Goal: Information Seeking & Learning: Learn about a topic

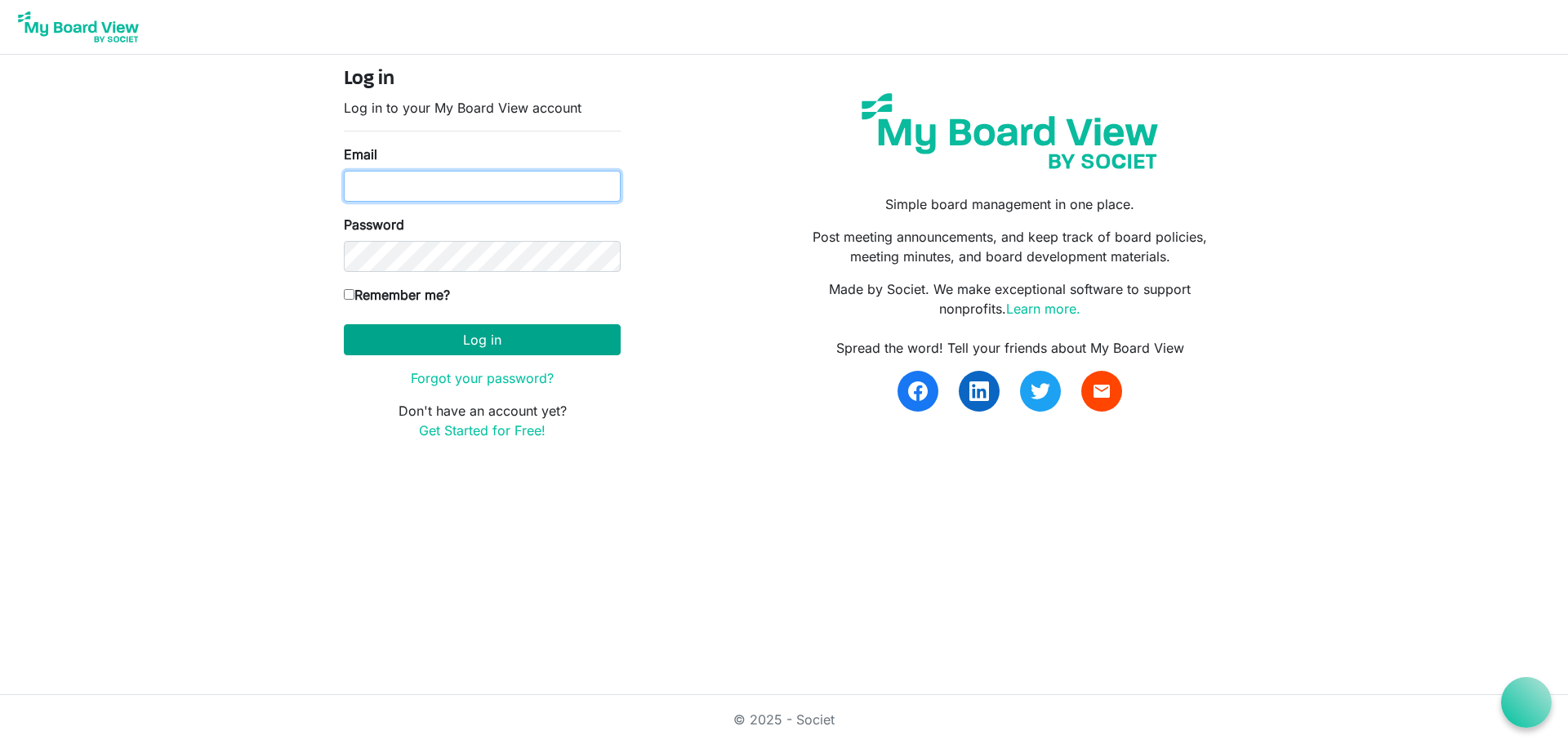
type input "[EMAIL_ADDRESS][DOMAIN_NAME]"
click at [485, 335] on button "Log in" at bounding box center [482, 340] width 277 height 31
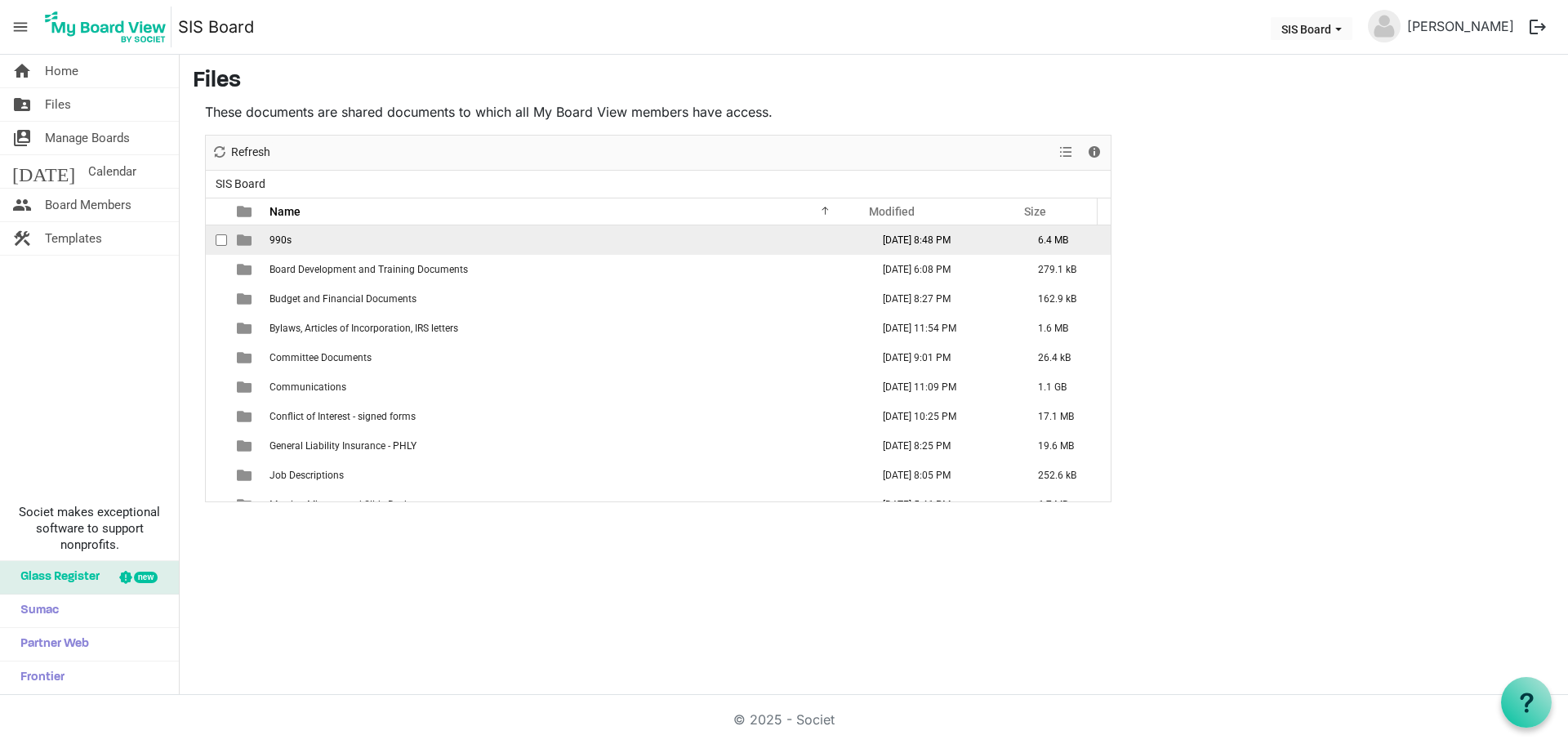
click at [285, 239] on span "990s" at bounding box center [280, 240] width 22 height 12
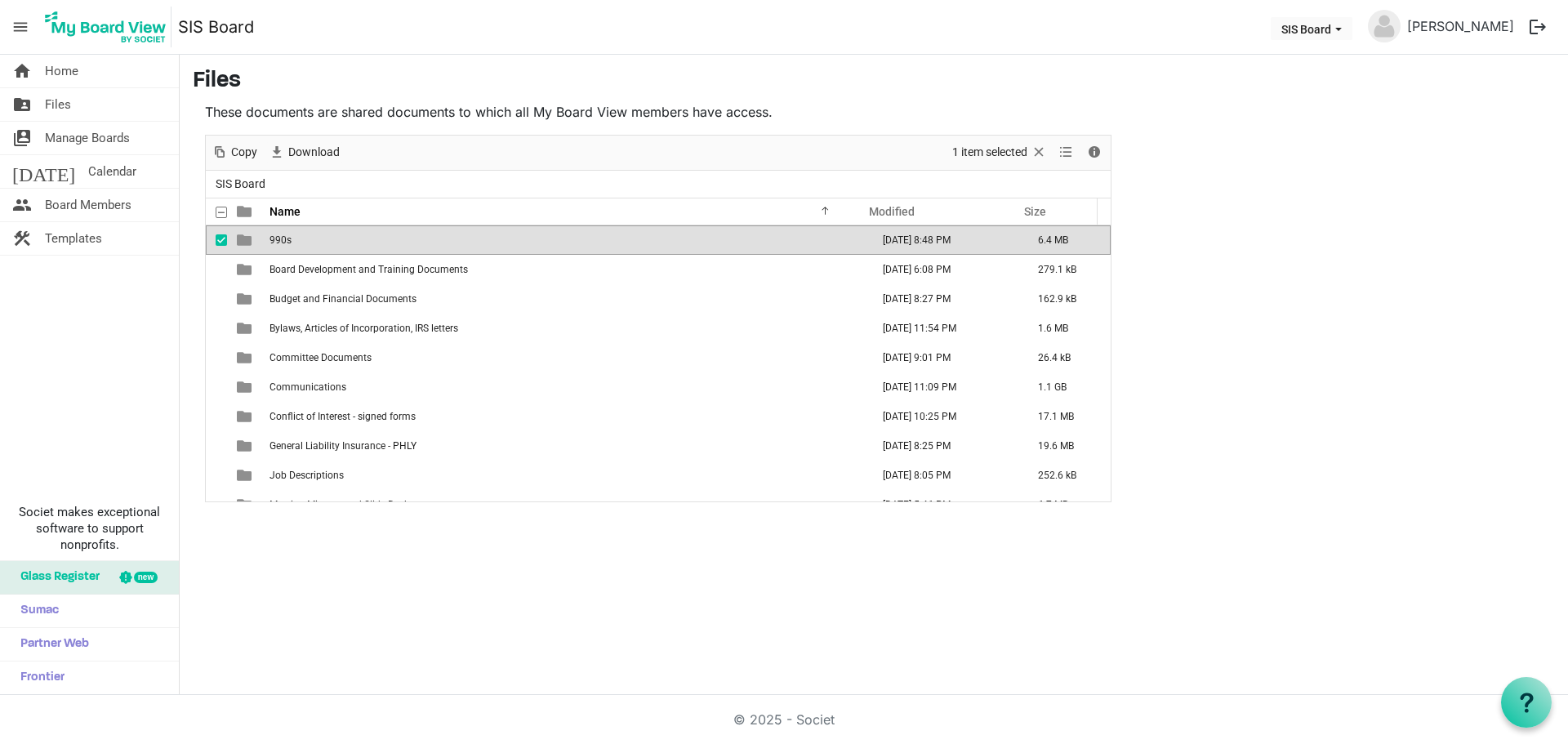
click at [285, 239] on span "990s" at bounding box center [280, 240] width 22 height 12
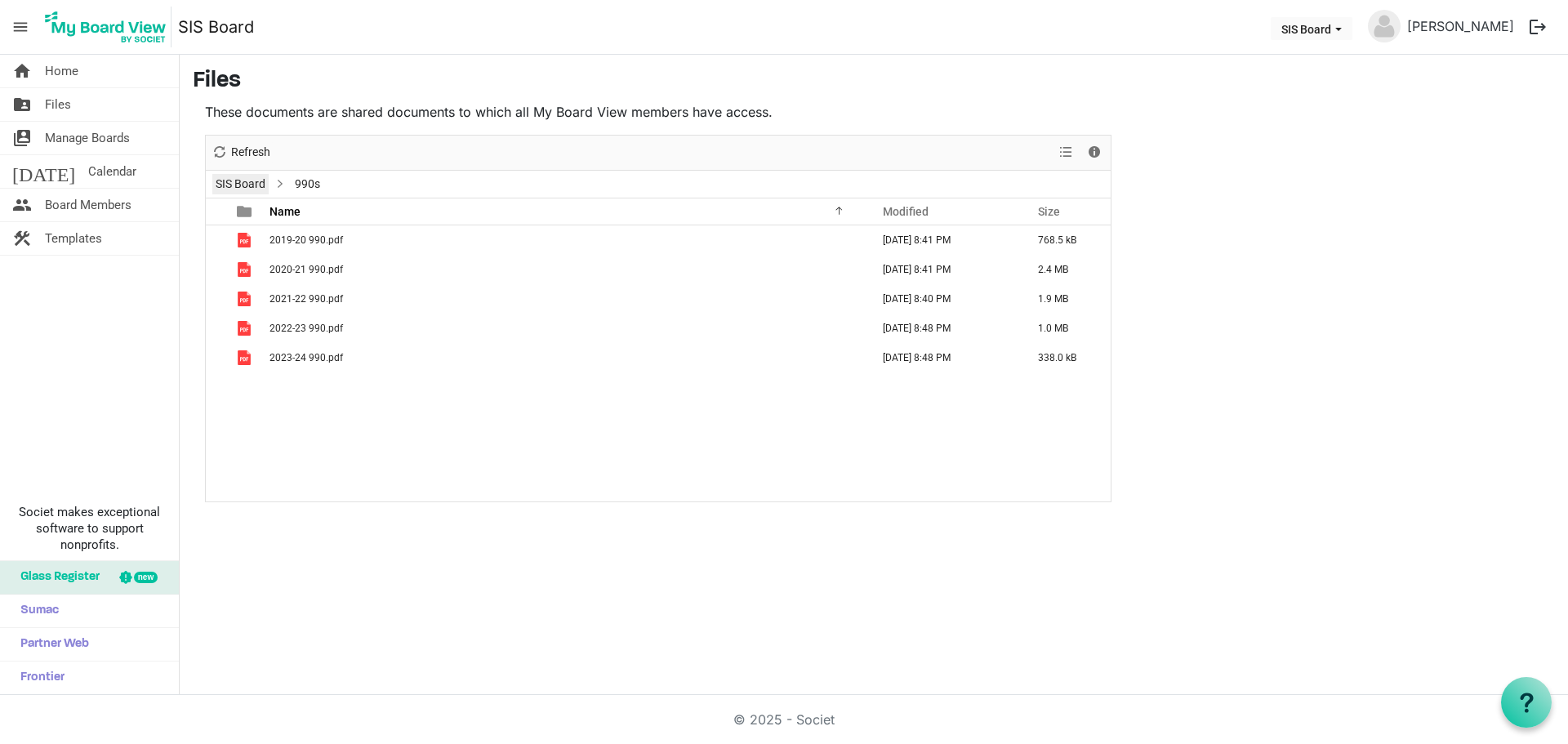
click at [251, 184] on link "SIS Board" at bounding box center [240, 184] width 57 height 21
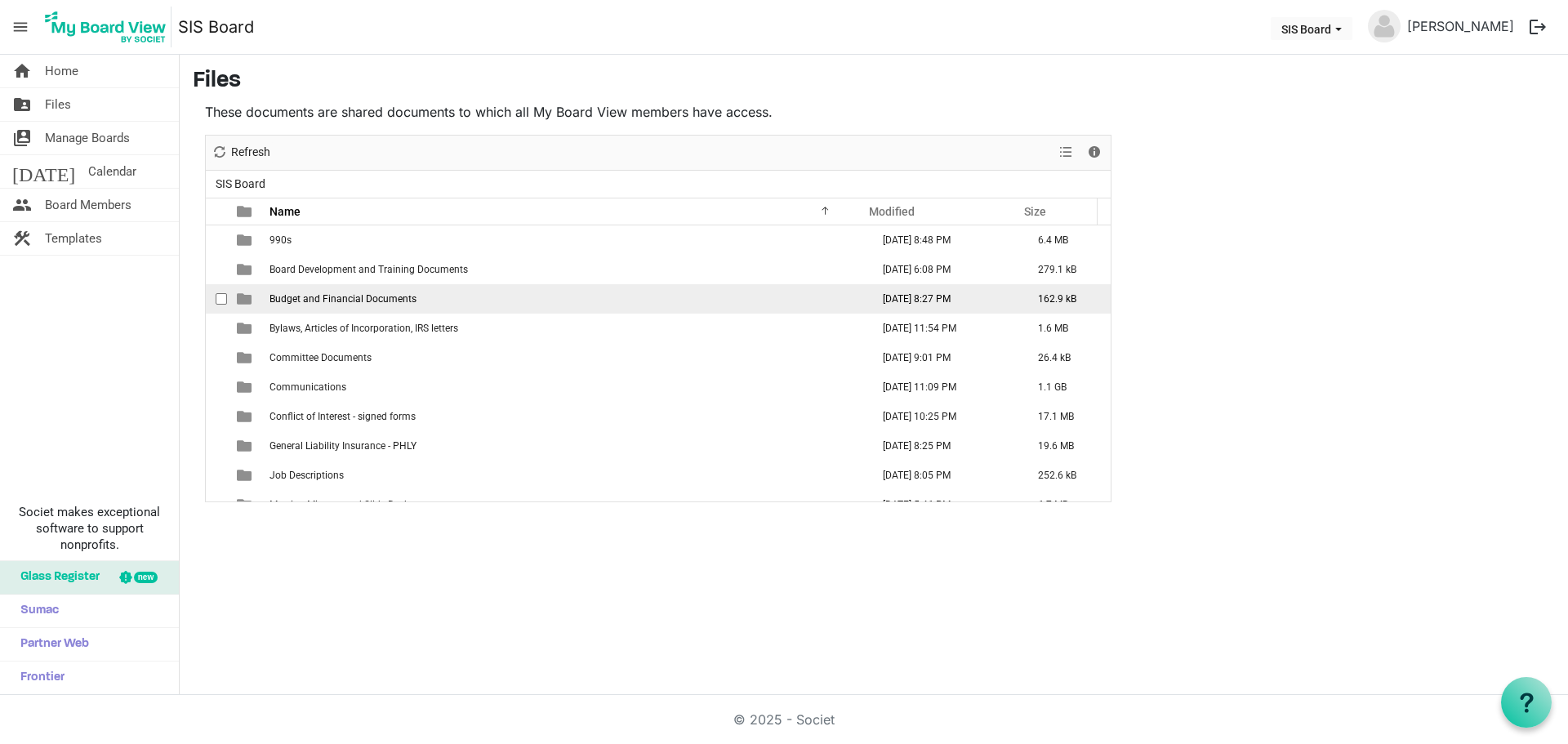
click at [410, 301] on span "Budget and Financial Documents" at bounding box center [343, 299] width 147 height 12
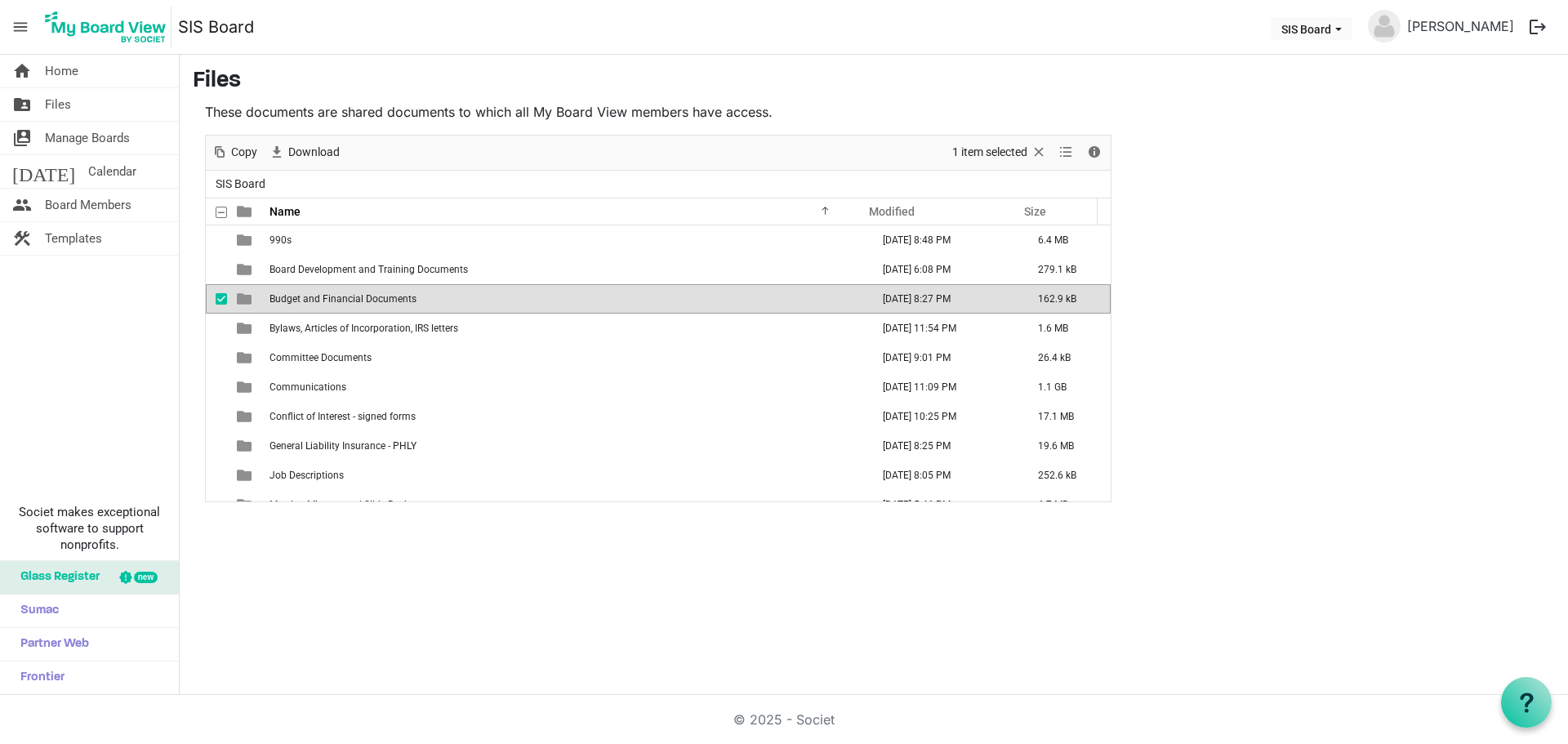
click at [410, 301] on span "Budget and Financial Documents" at bounding box center [343, 299] width 147 height 12
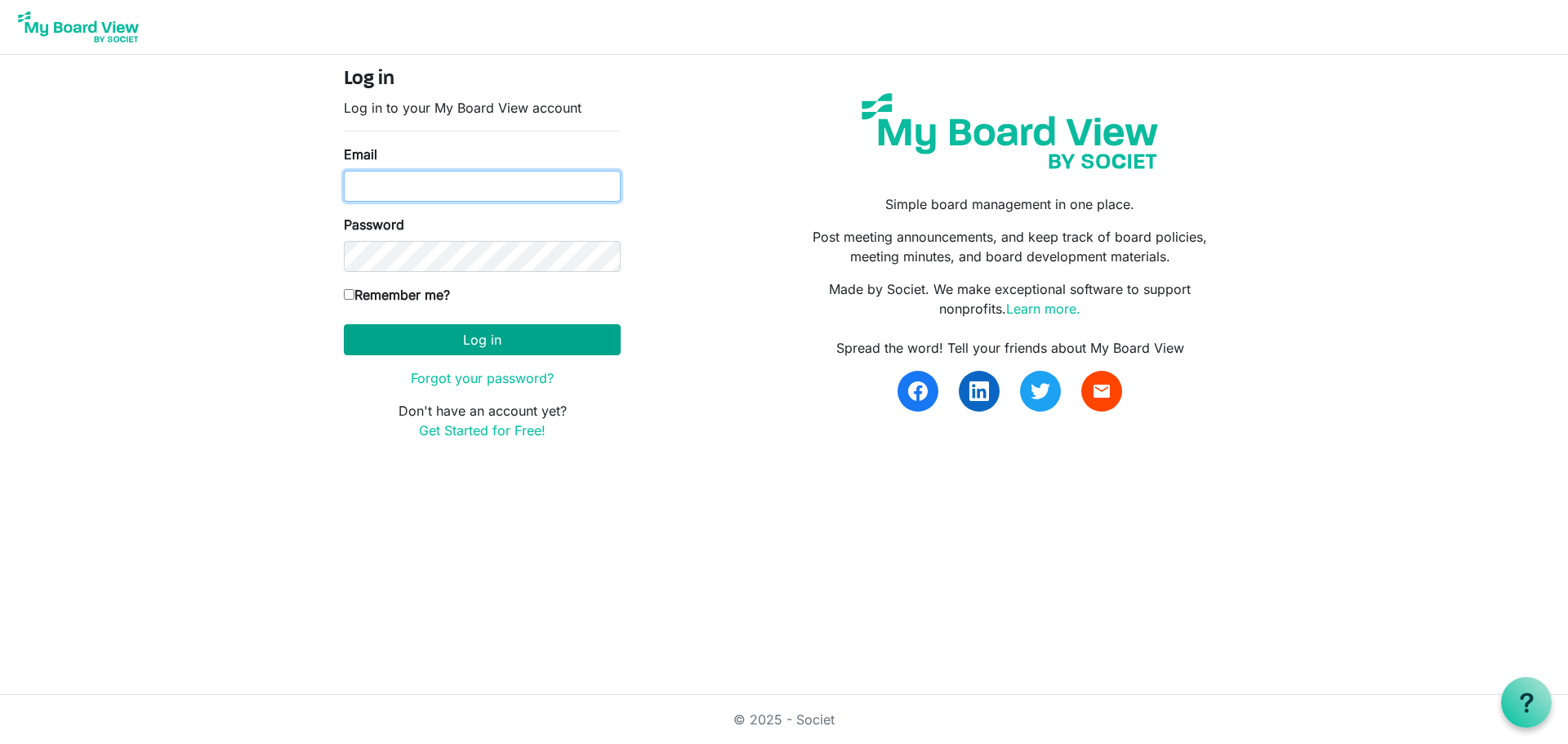
type input "sfeatherston@gmail.com"
click at [428, 339] on button "Log in" at bounding box center [482, 340] width 277 height 31
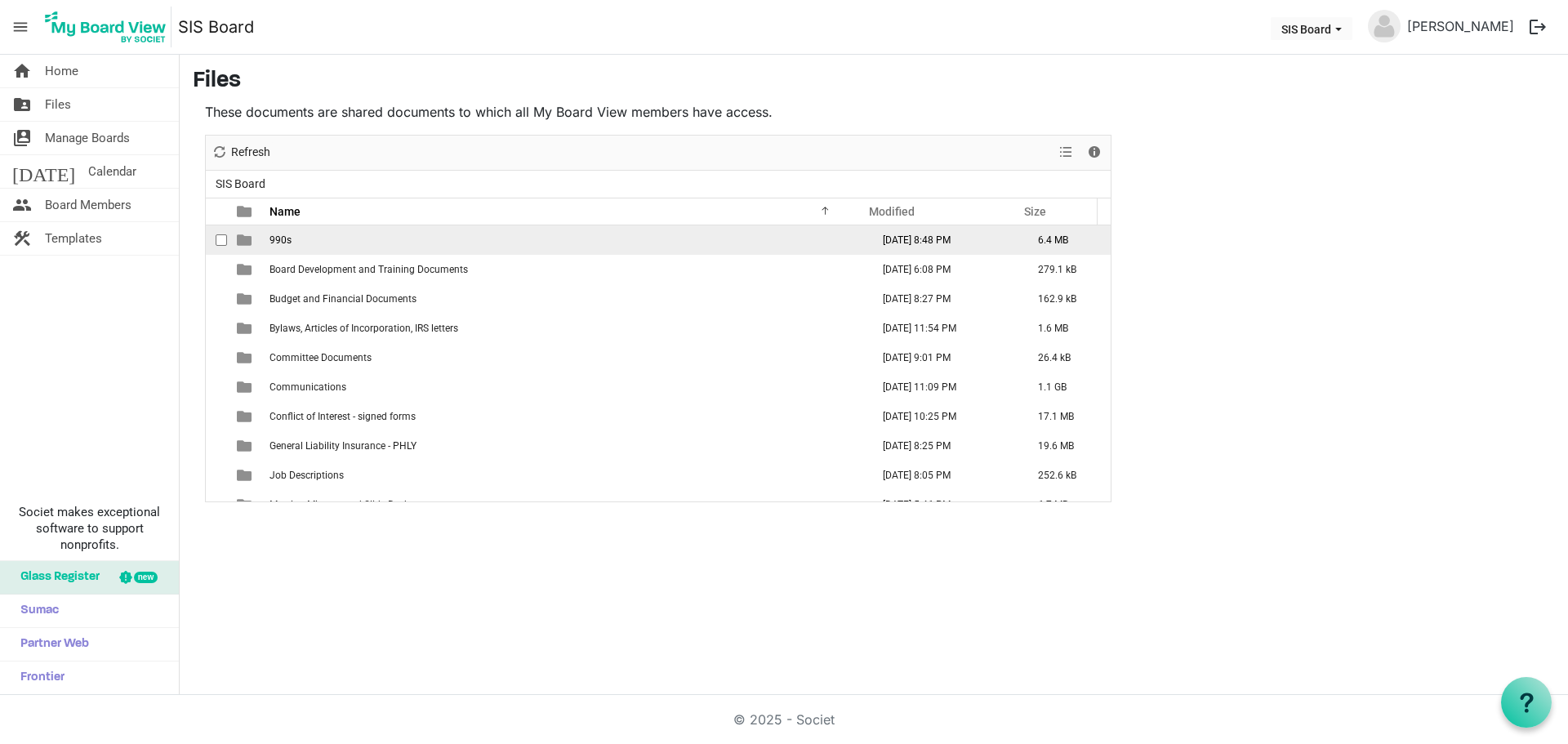
click at [432, 247] on td "990s" at bounding box center [565, 240] width 601 height 30
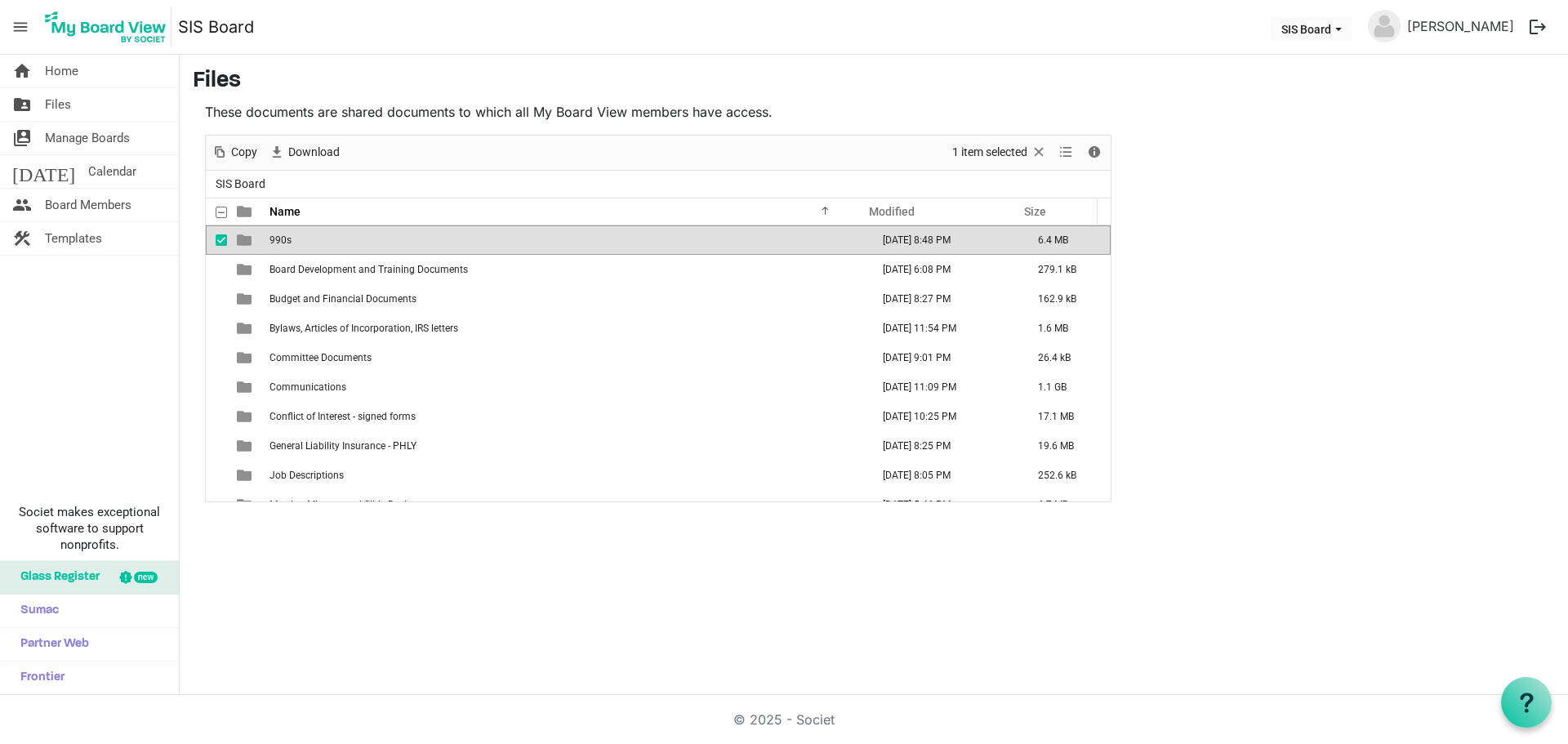
click at [432, 247] on td "990s" at bounding box center [565, 240] width 601 height 30
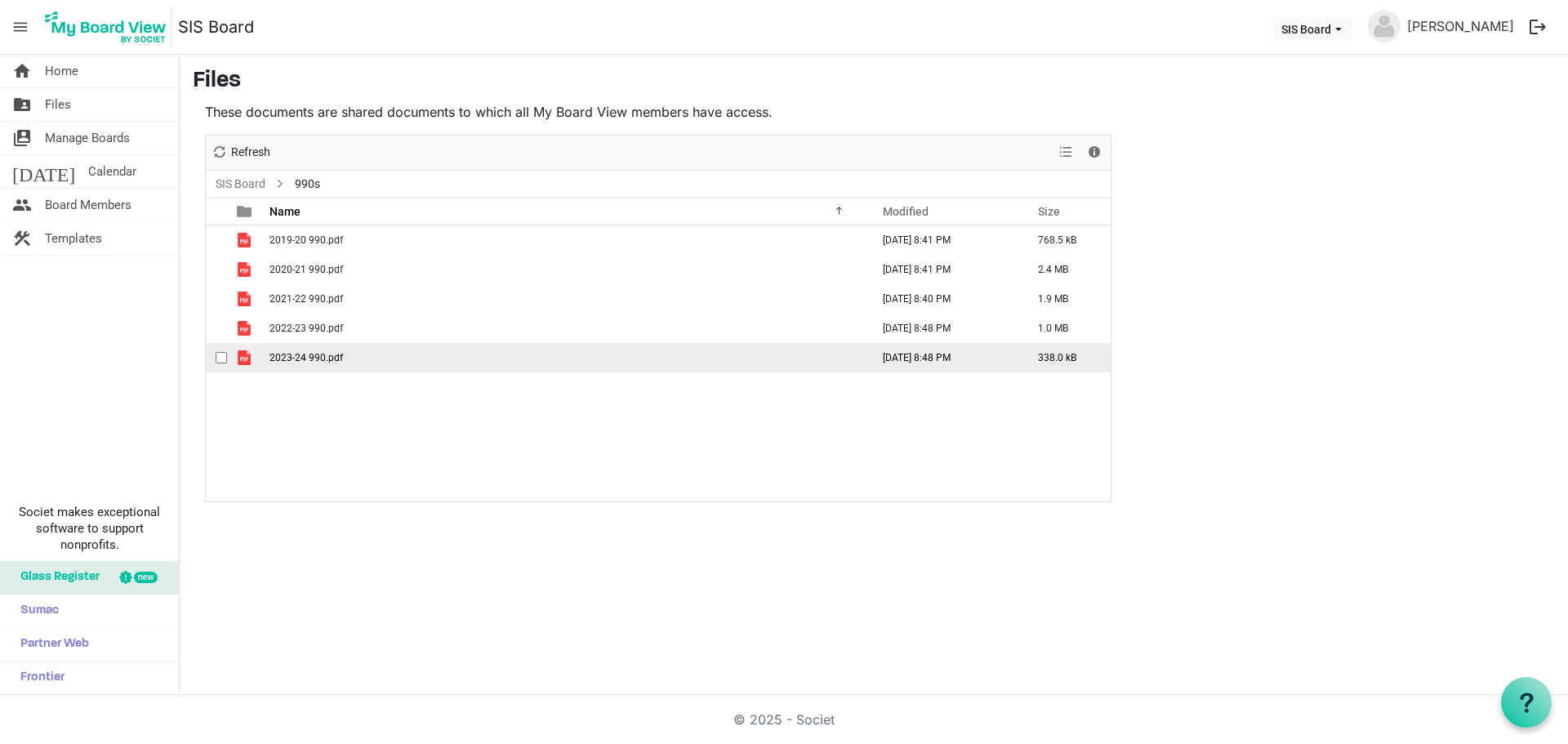
click at [325, 355] on span "2023-24 990.pdf" at bounding box center [306, 358] width 73 height 12
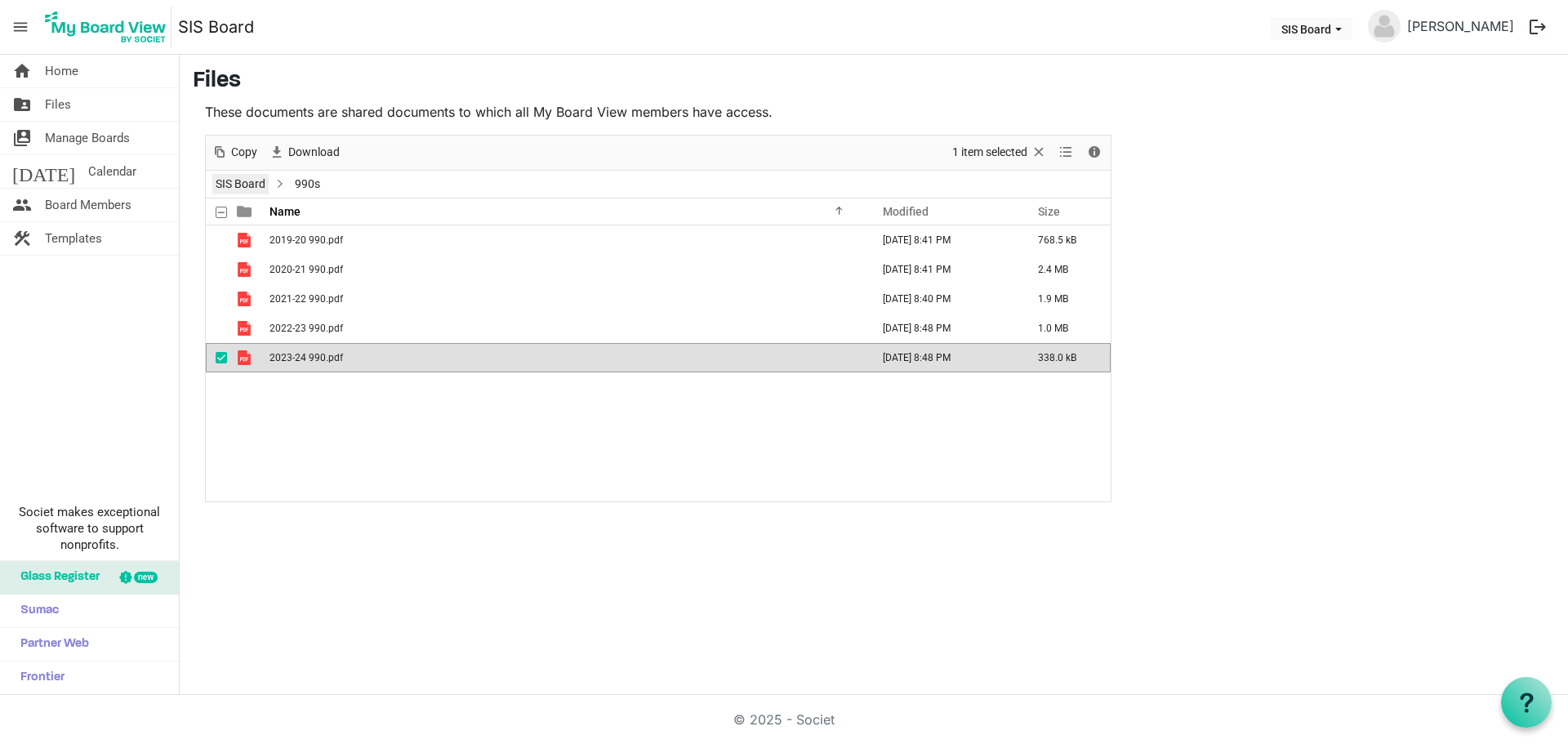
click at [256, 183] on link "SIS Board" at bounding box center [240, 184] width 57 height 21
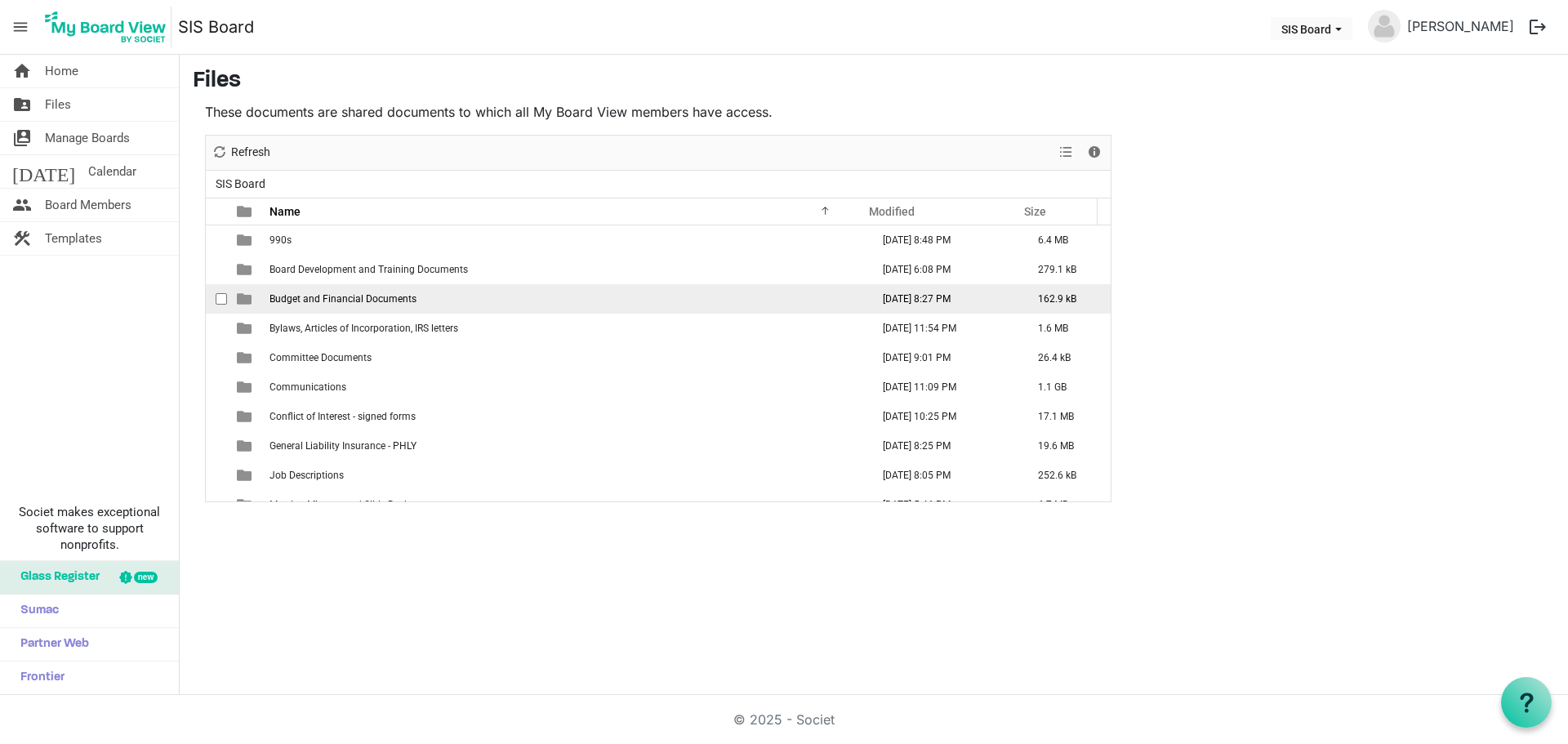
click at [370, 293] on span "Budget and Financial Documents" at bounding box center [343, 299] width 147 height 12
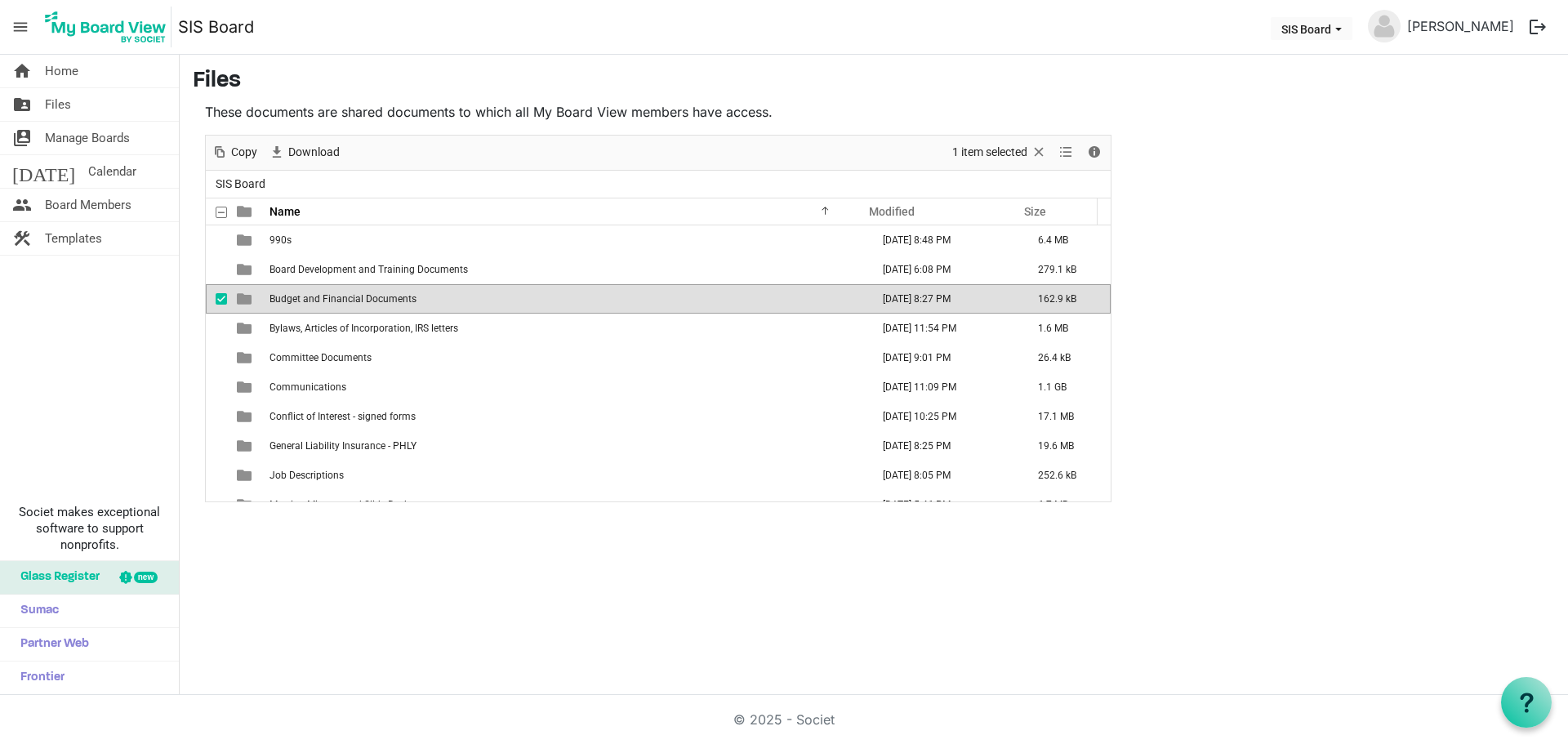
click at [370, 293] on span "Budget and Financial Documents" at bounding box center [343, 299] width 147 height 12
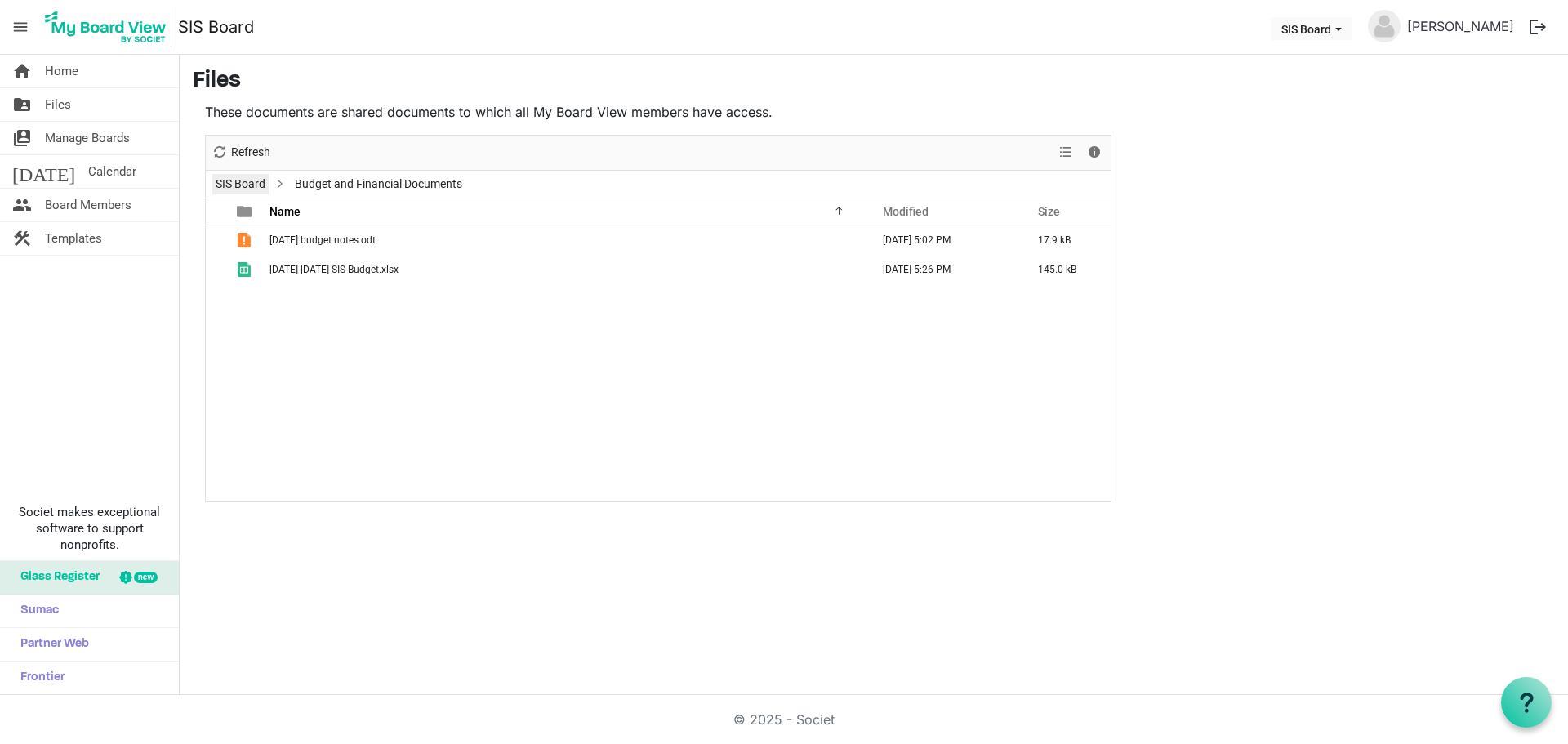
click at [250, 184] on link "SIS Board" at bounding box center [240, 184] width 57 height 21
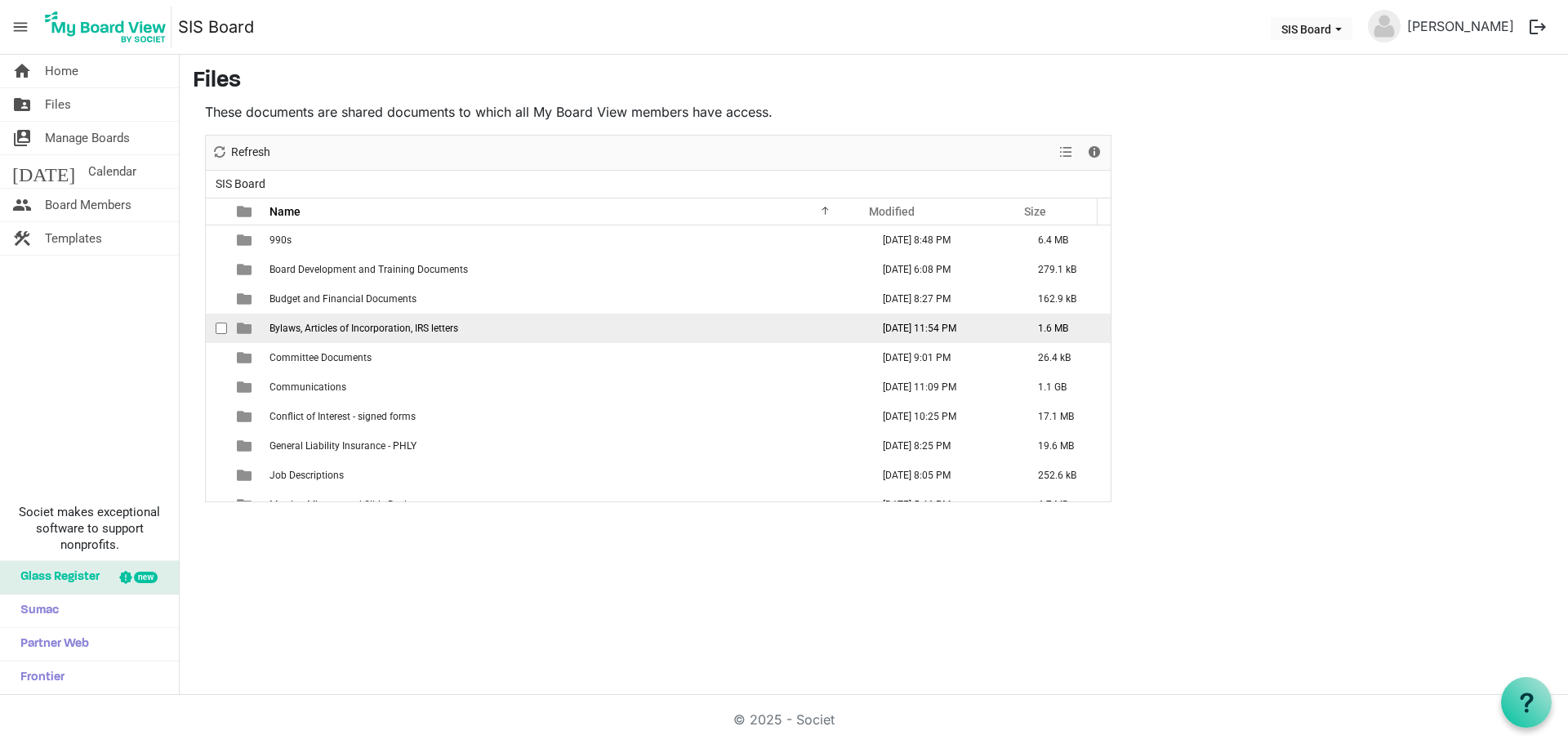
click at [337, 333] on span "Bylaws, Articles of Incorporation, IRS letters" at bounding box center [364, 328] width 189 height 12
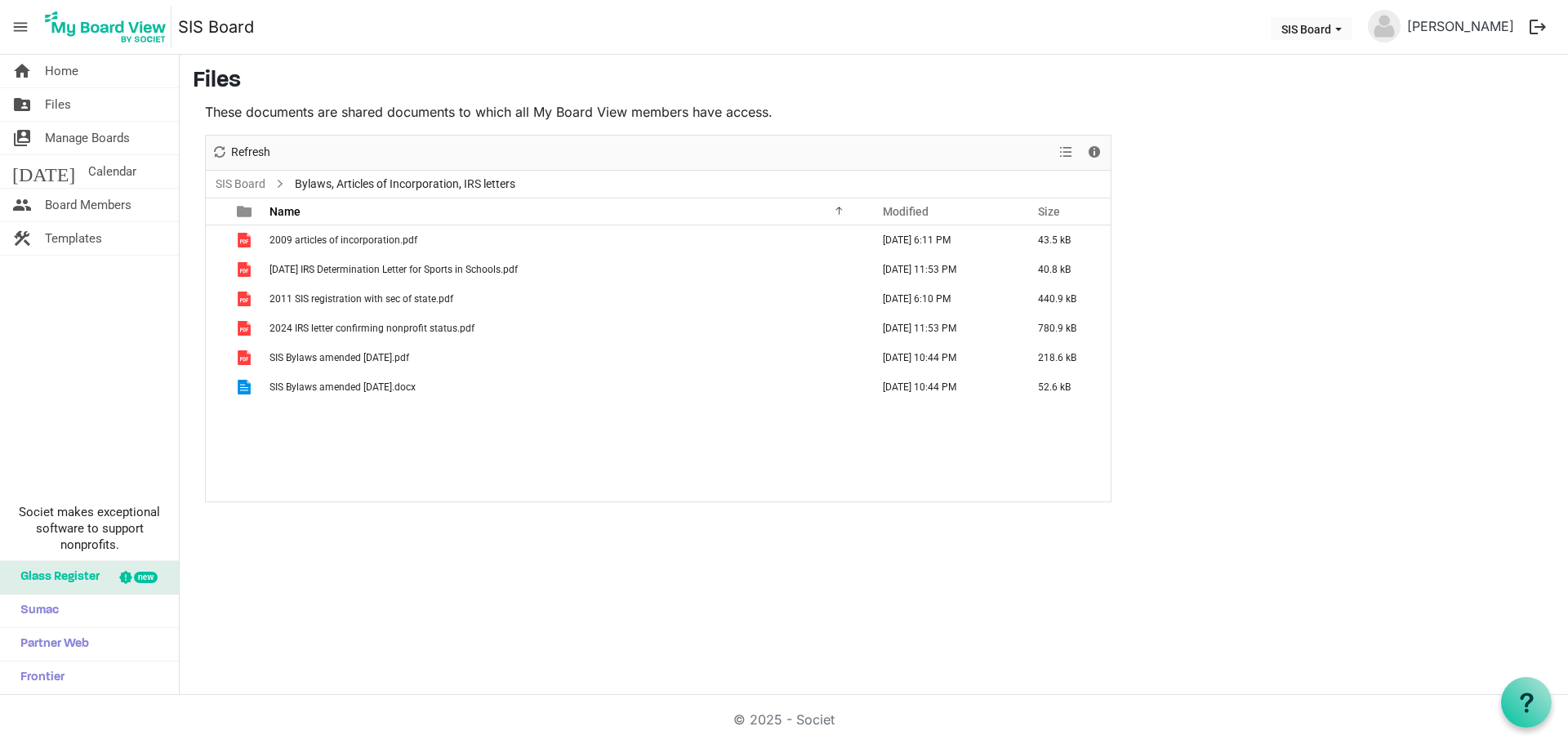
click at [397, 428] on div "2009 articles of incorporation.pdf [DATE] 6:11 PM 43.5 kB [DATE] IRS Determinat…" at bounding box center [657, 363] width 905 height 276
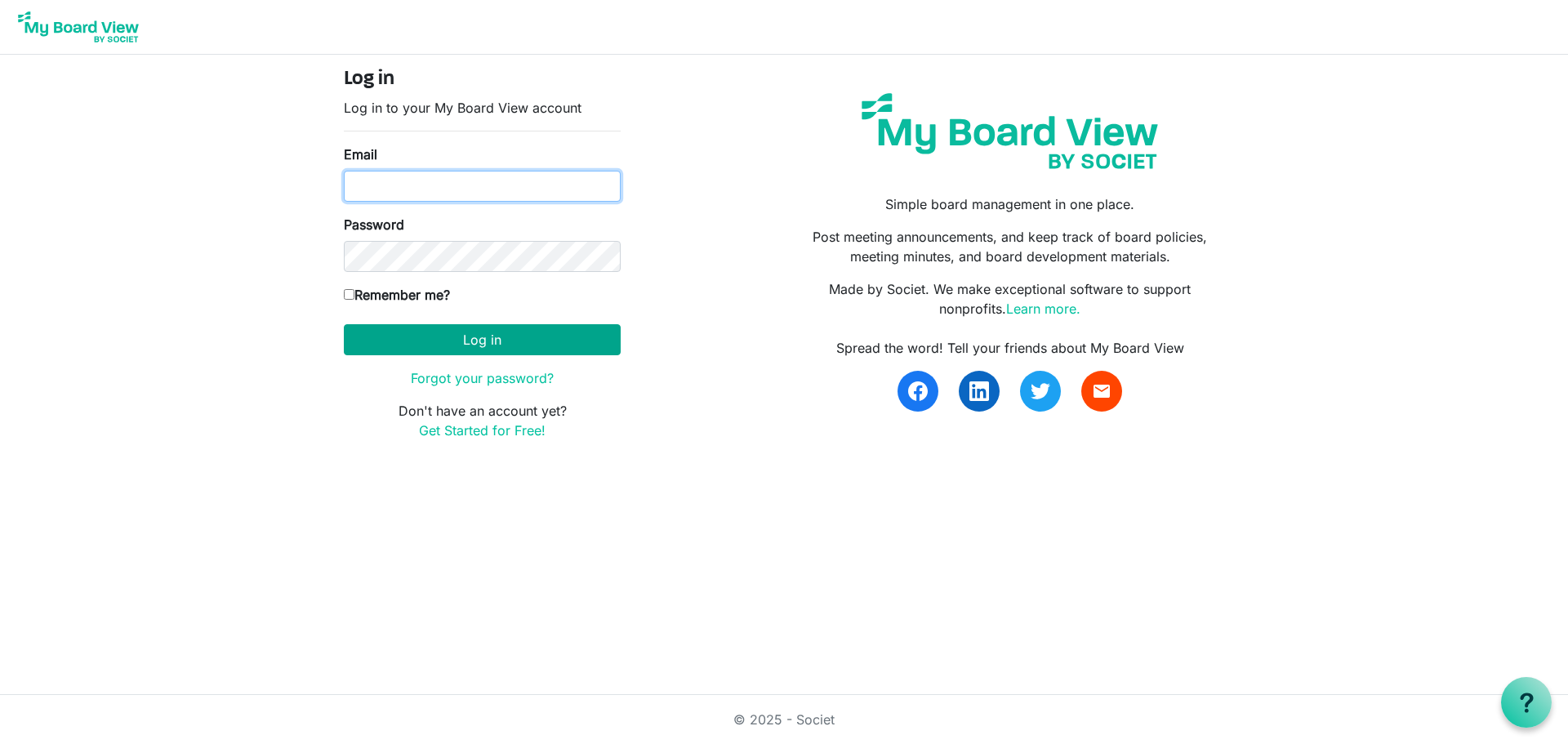
type input "sfeatherston@gmail.com"
click at [504, 339] on button "Log in" at bounding box center [482, 340] width 277 height 31
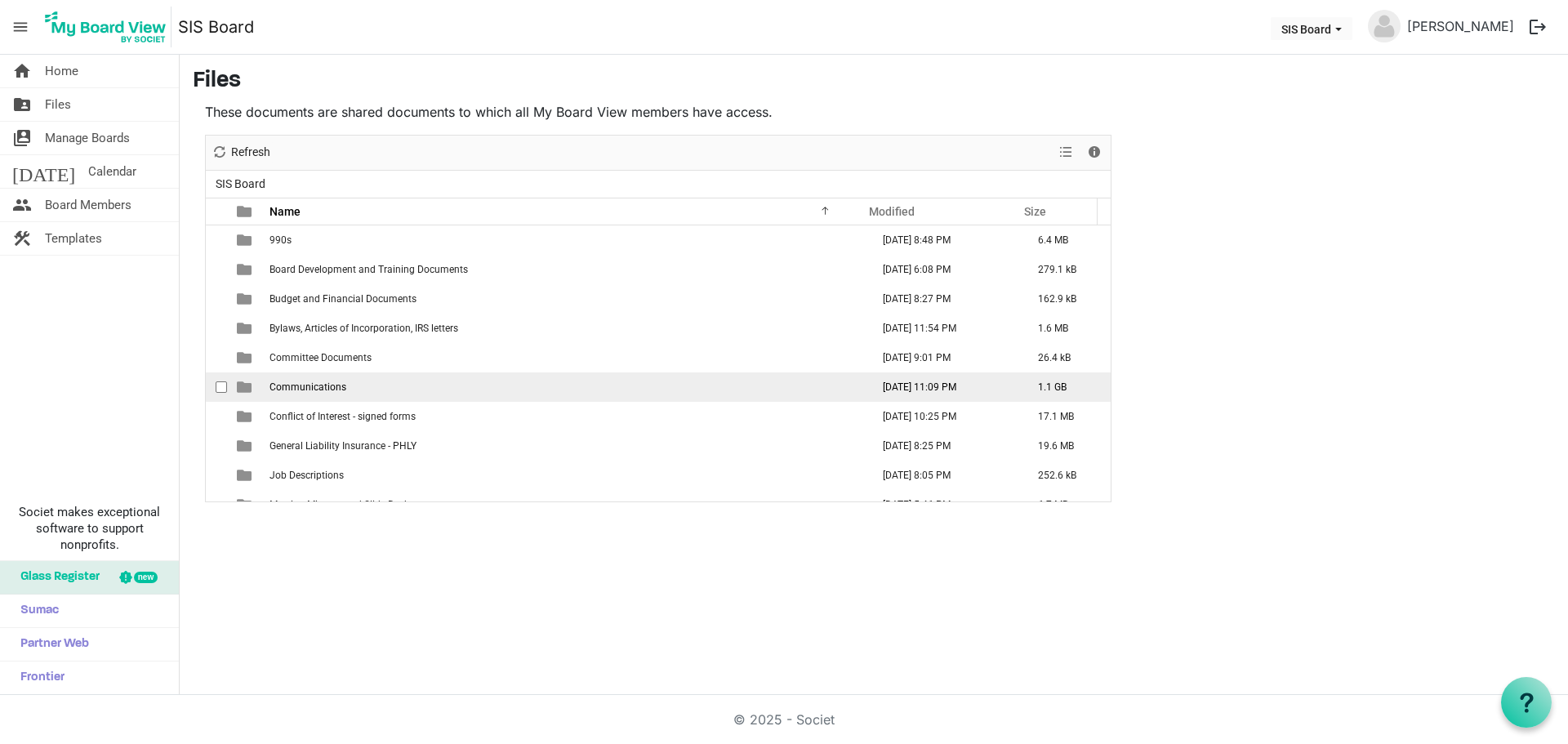
click at [338, 386] on span "Communications" at bounding box center [307, 387] width 76 height 12
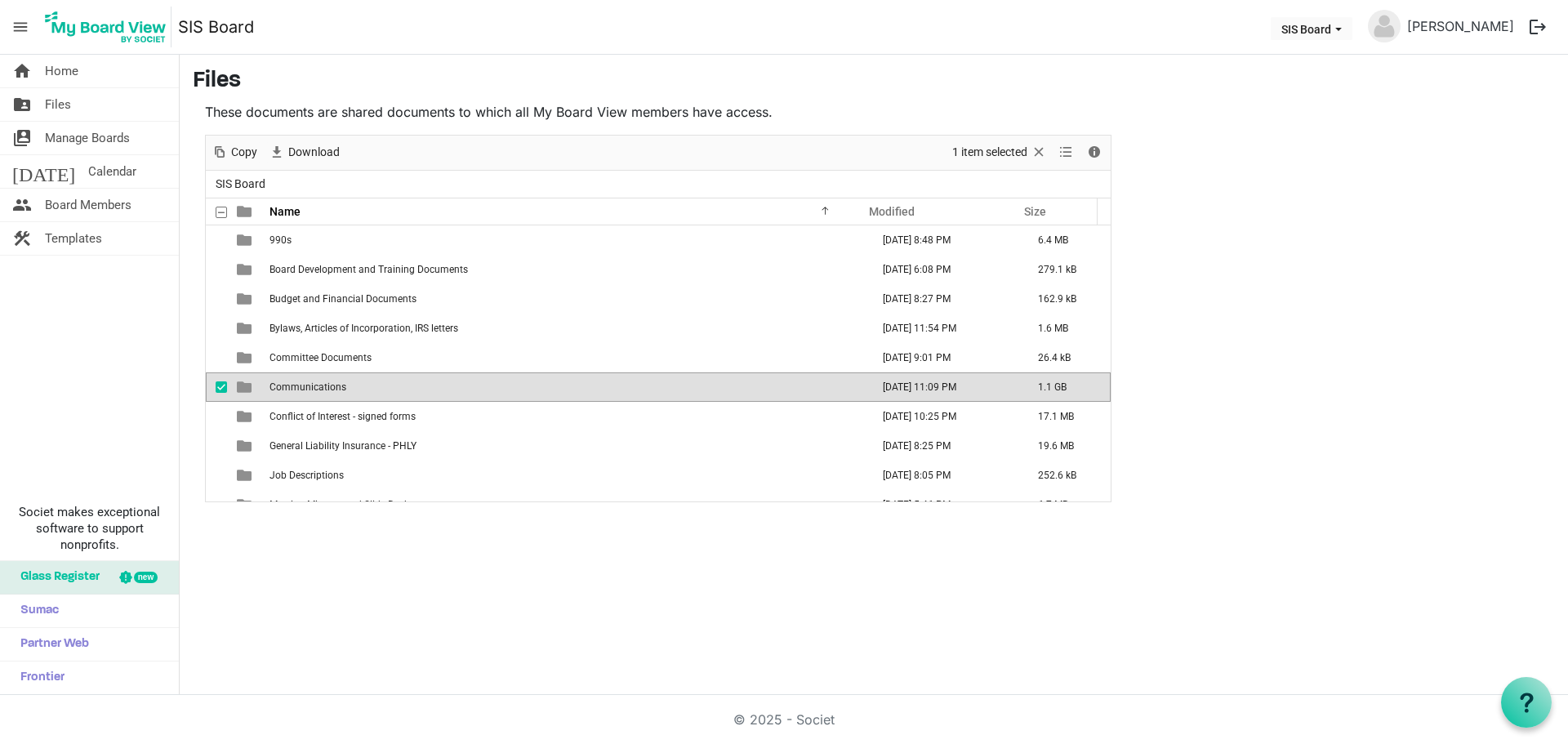
click at [338, 386] on span "Communications" at bounding box center [307, 387] width 76 height 12
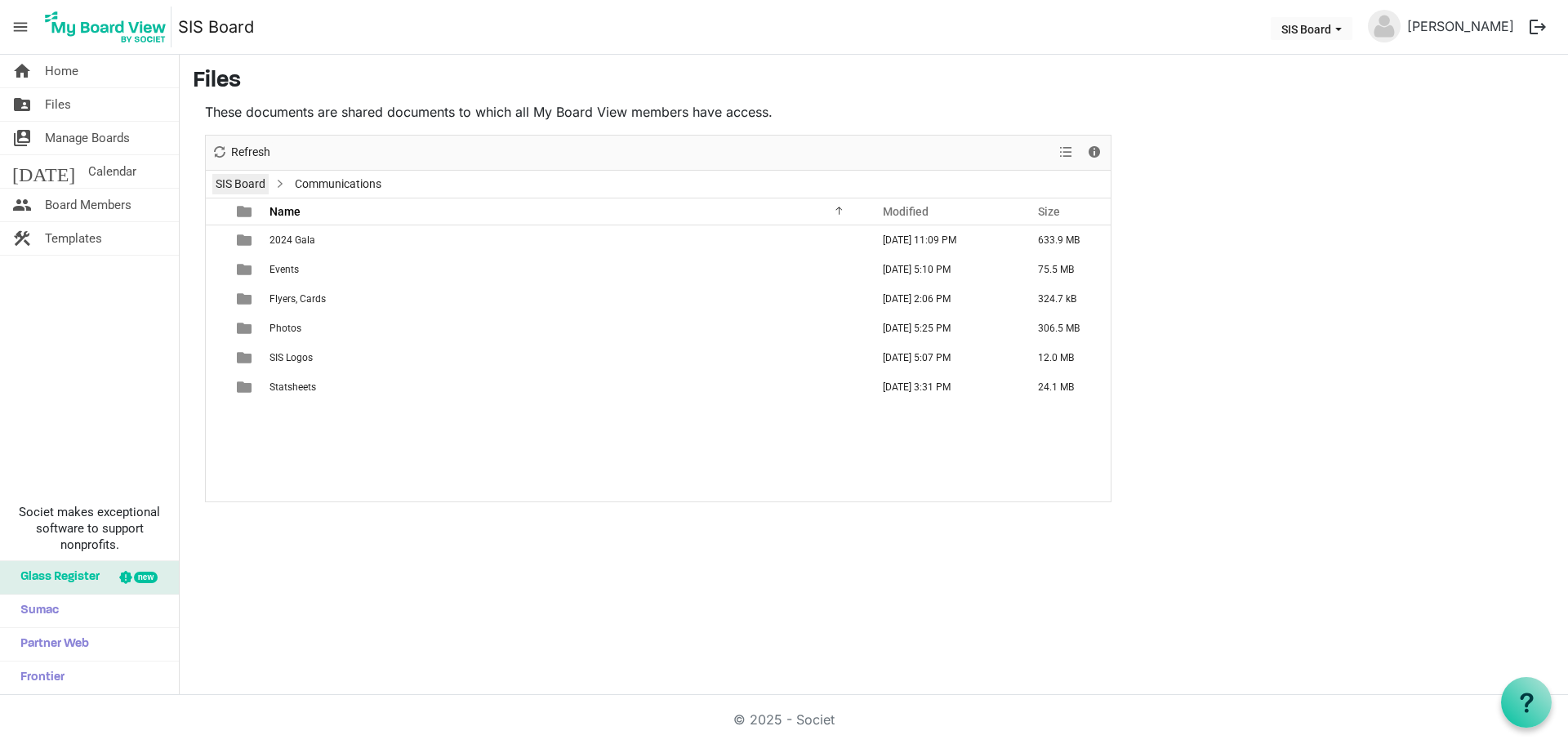
click at [255, 183] on link "SIS Board" at bounding box center [240, 184] width 57 height 21
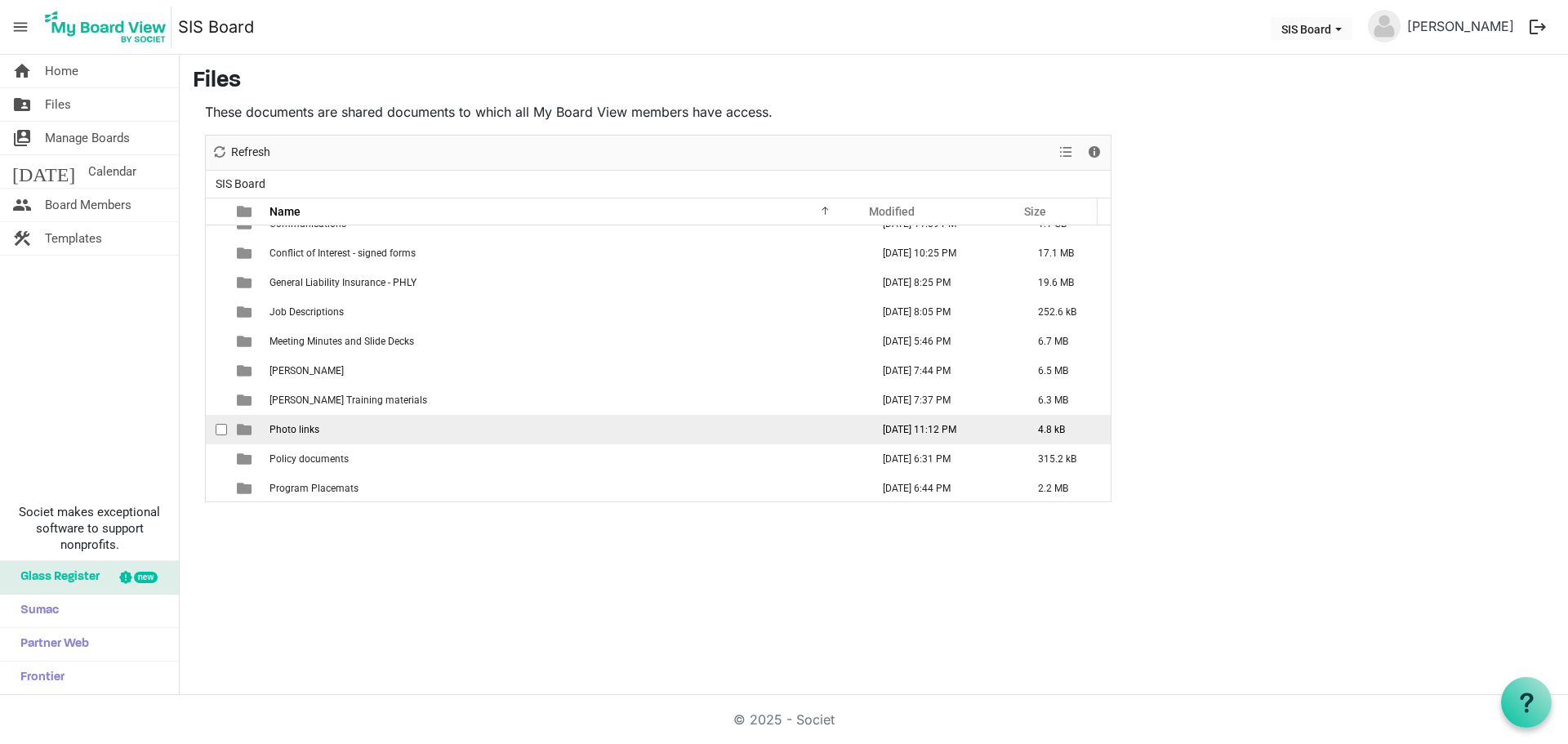
scroll to position [224, 0]
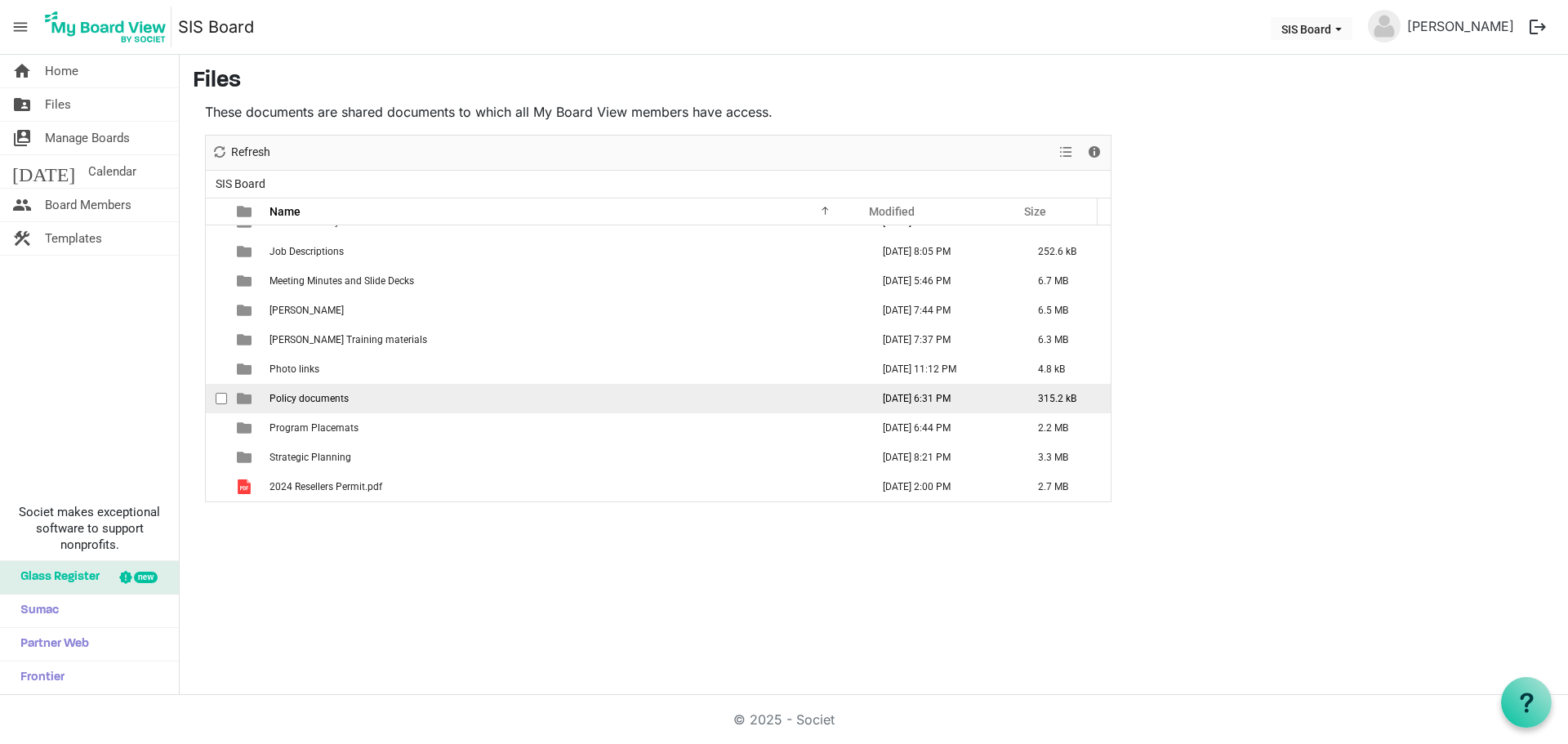
click at [334, 402] on span "Policy documents" at bounding box center [309, 399] width 79 height 12
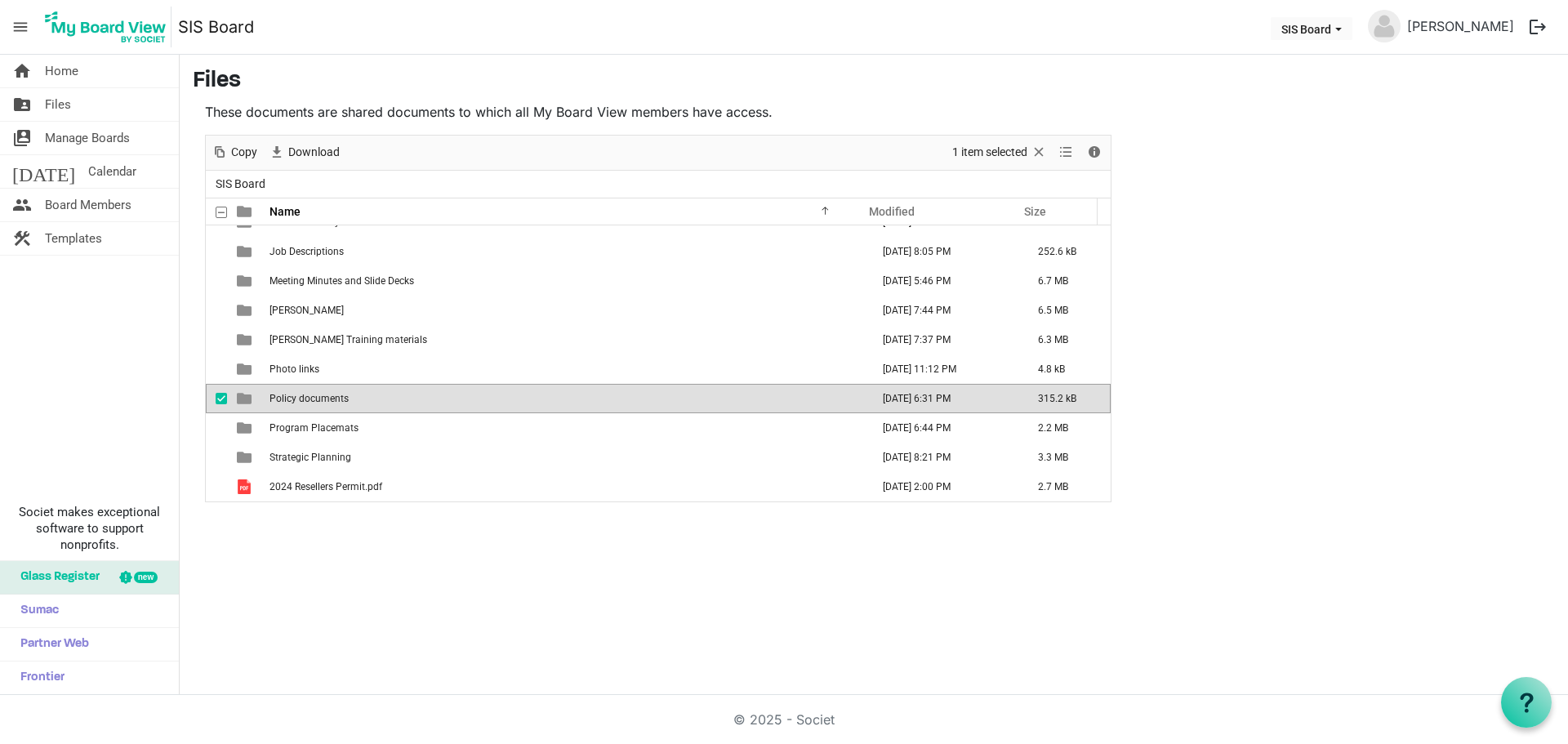
click at [334, 402] on span "Policy documents" at bounding box center [309, 399] width 79 height 12
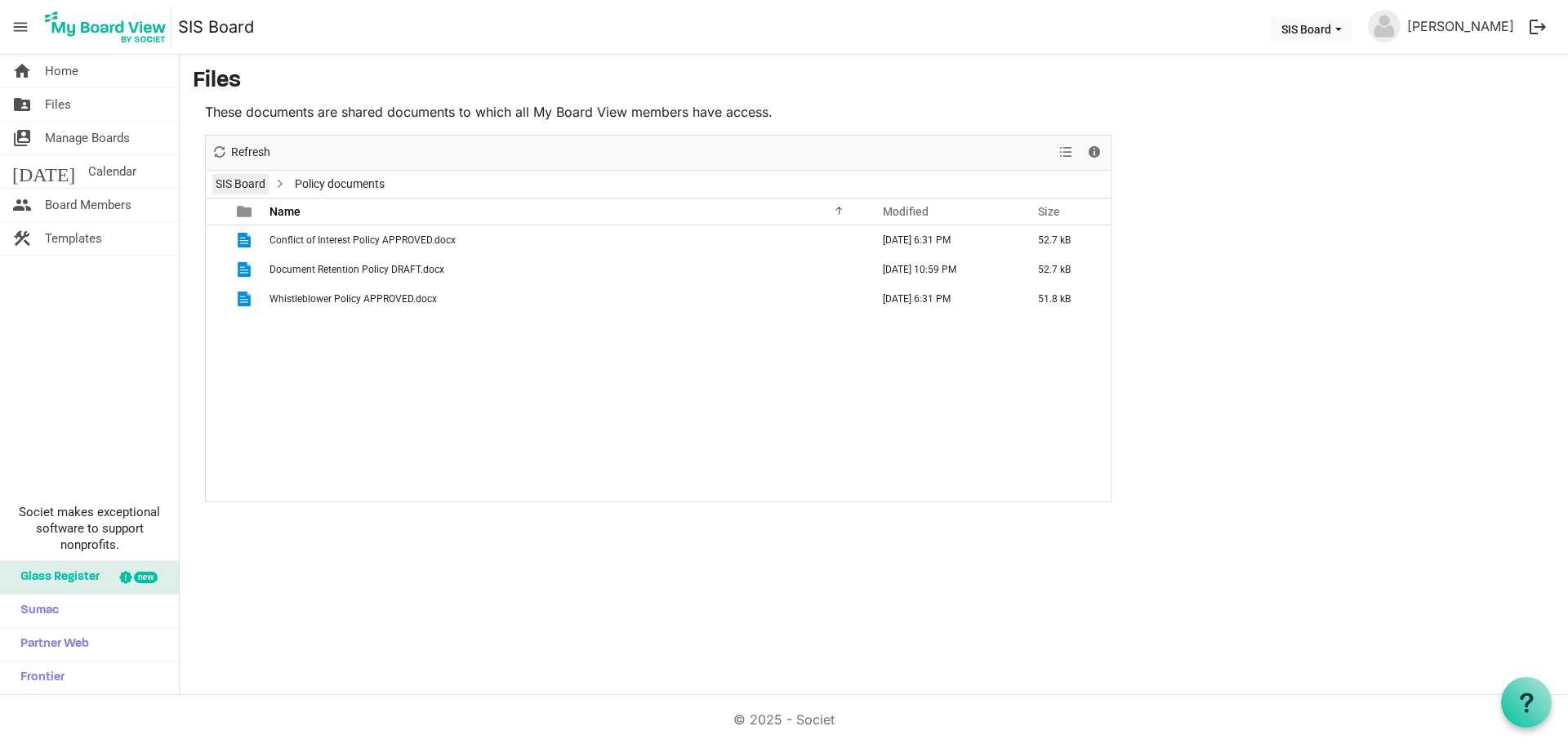
click at [256, 182] on link "SIS Board" at bounding box center [240, 184] width 57 height 21
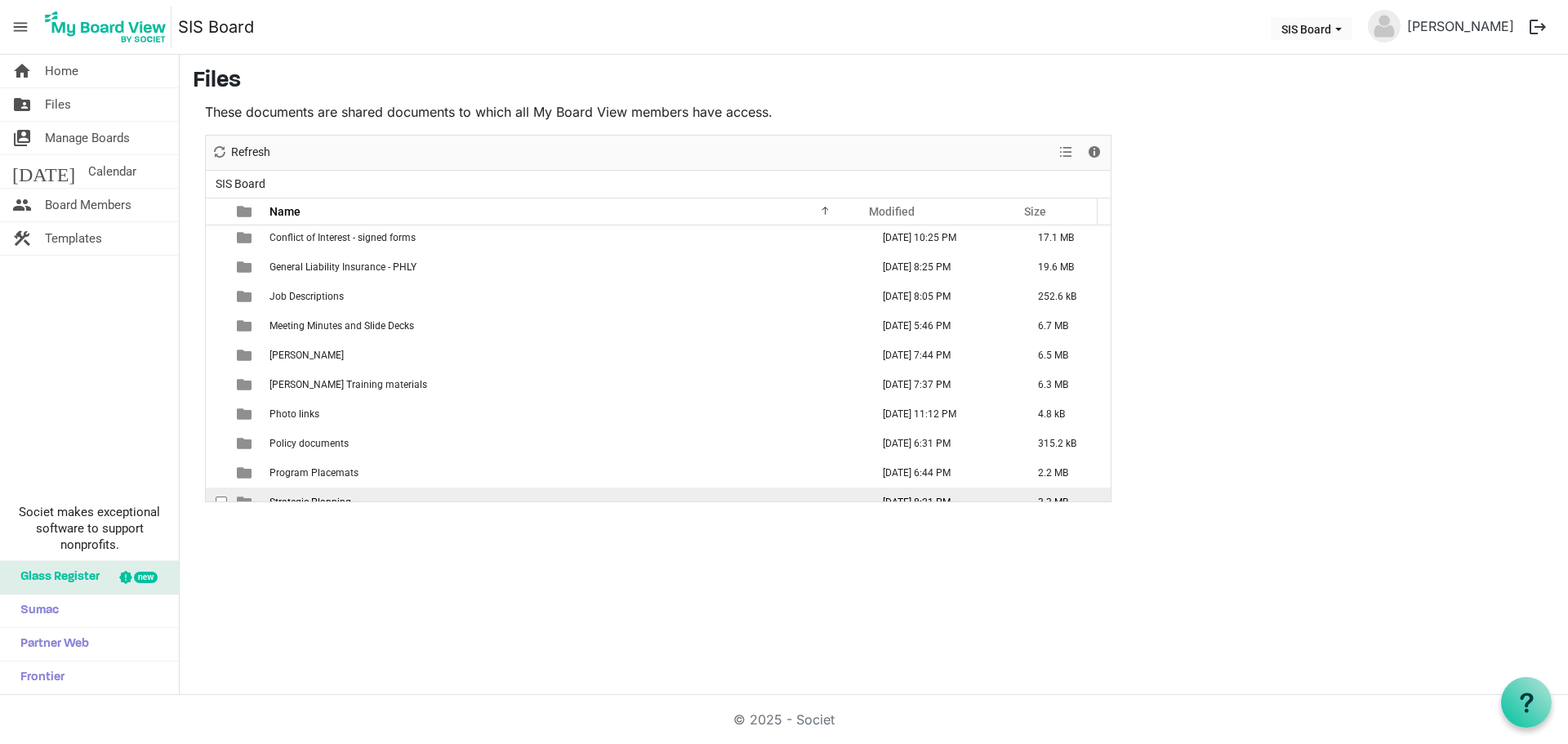
scroll to position [224, 0]
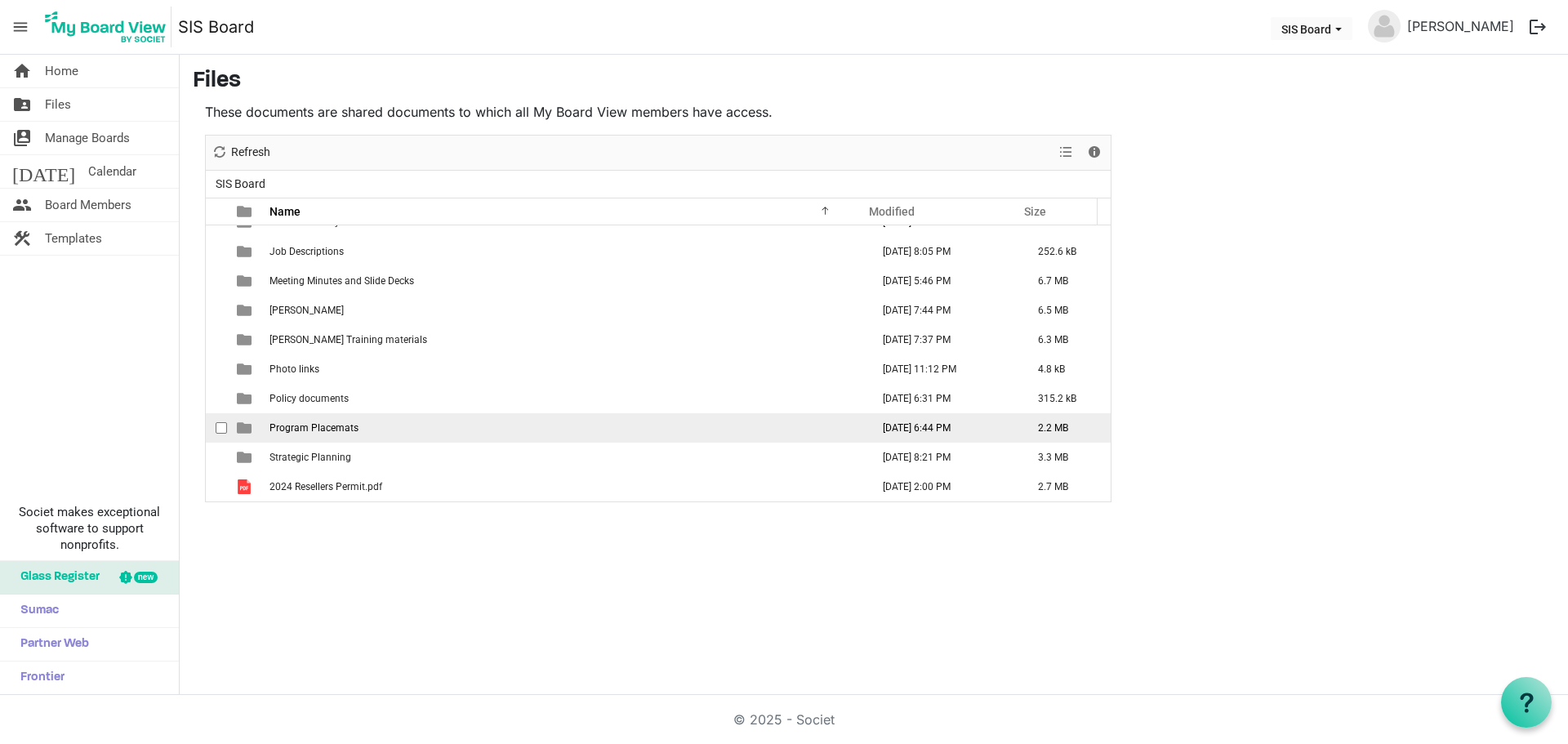
click at [340, 426] on span "Program Placemats" at bounding box center [314, 428] width 89 height 12
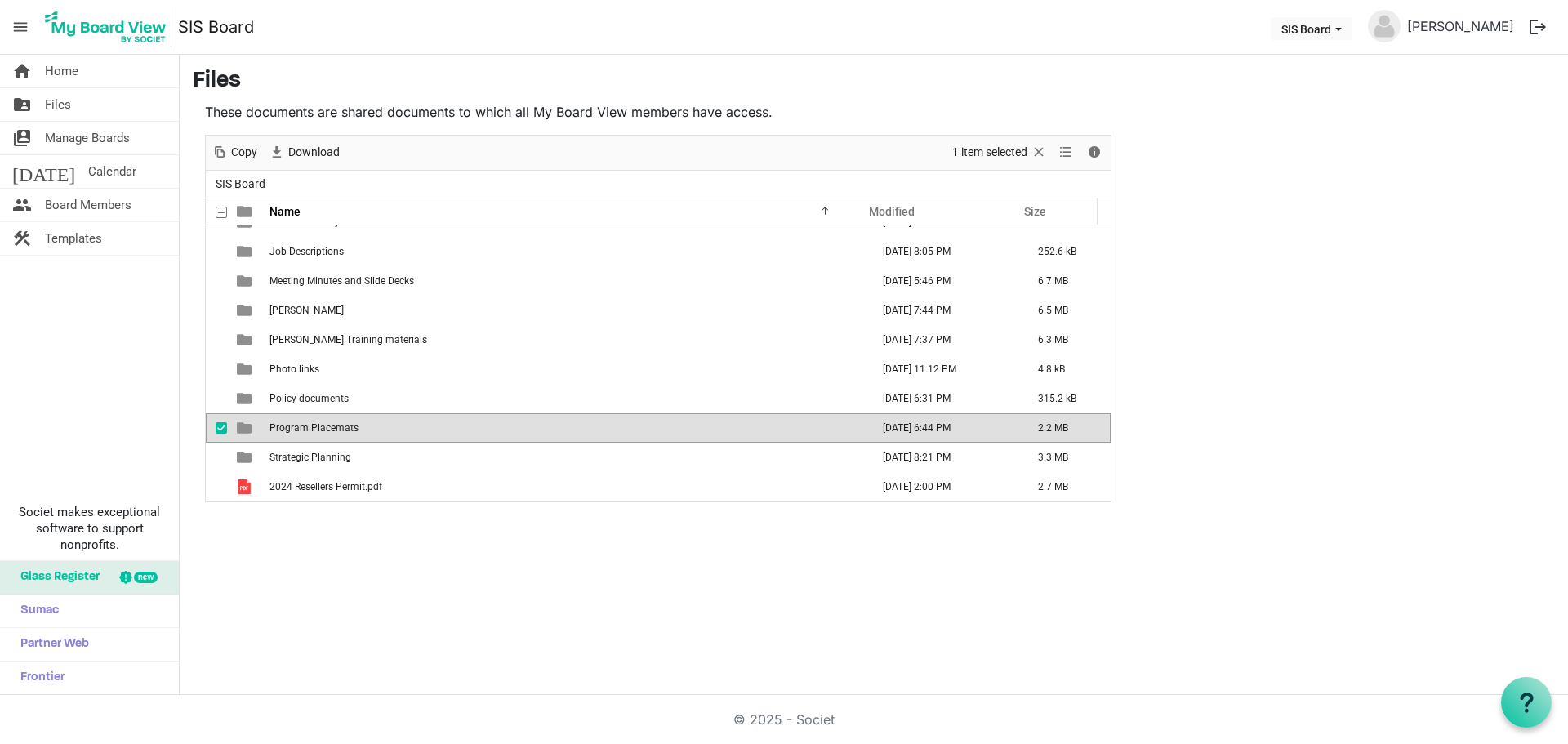
click at [340, 426] on span "Program Placemats" at bounding box center [314, 428] width 89 height 12
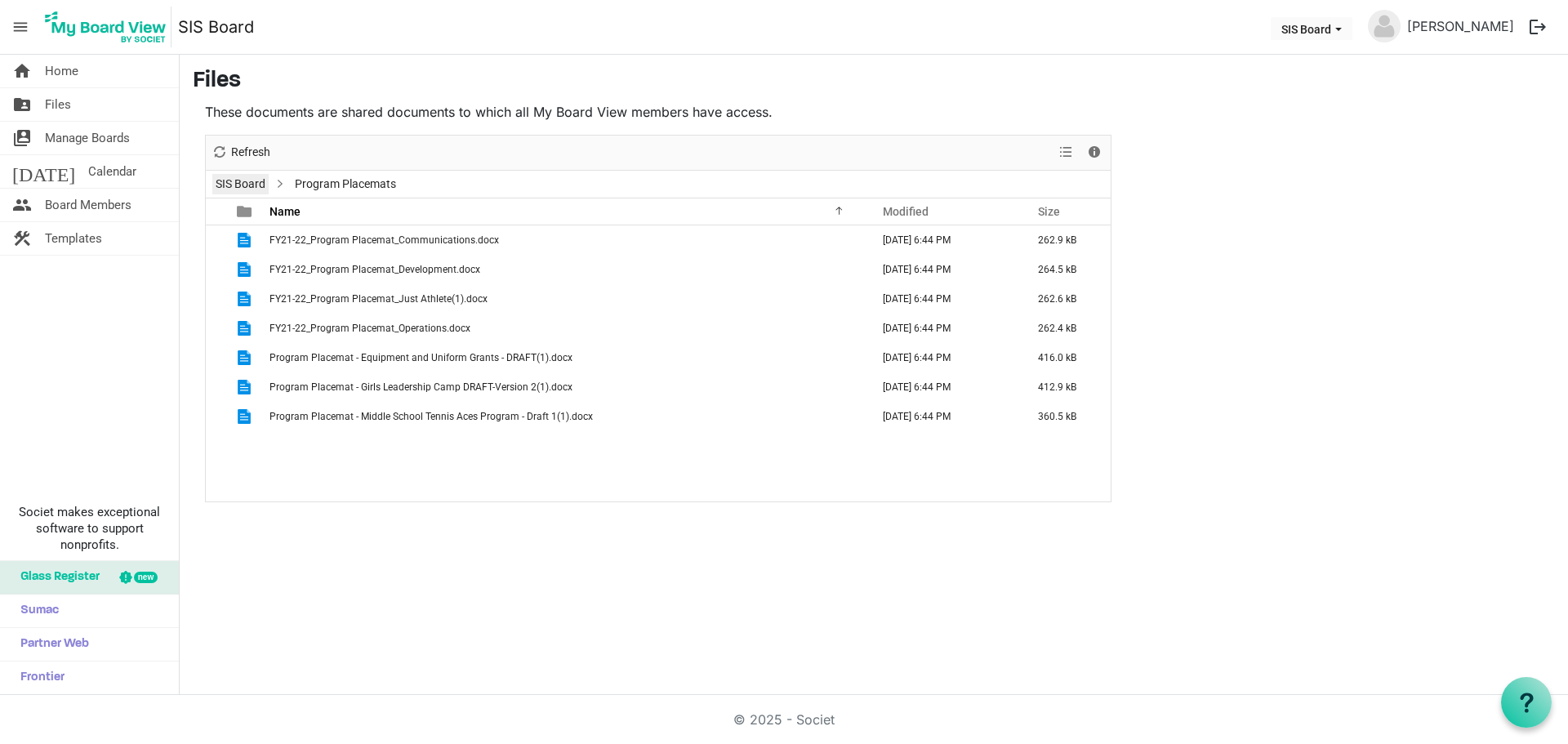
click at [261, 180] on link "SIS Board" at bounding box center [240, 184] width 57 height 21
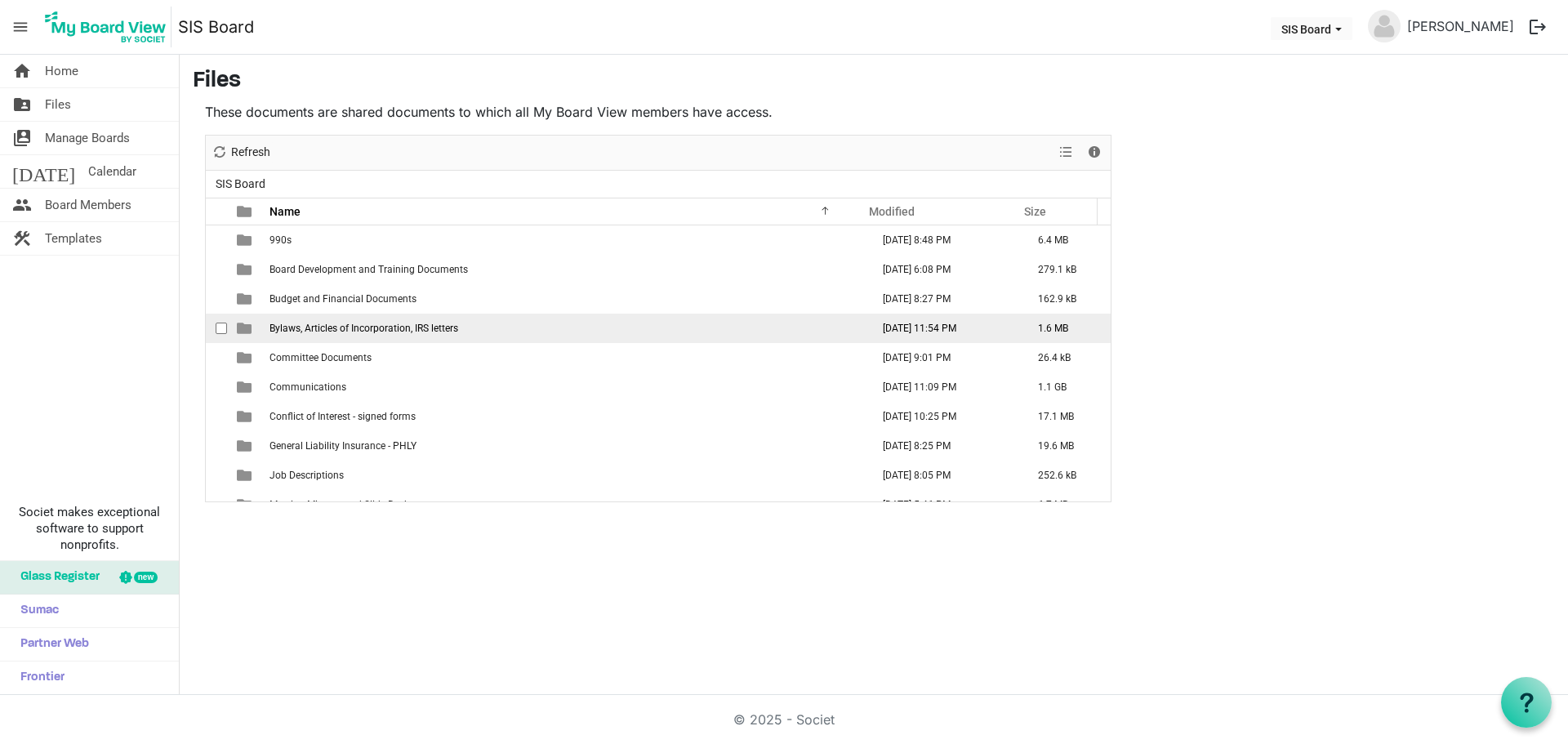
click at [334, 329] on span "Bylaws, Articles of Incorporation, IRS letters" at bounding box center [364, 328] width 189 height 12
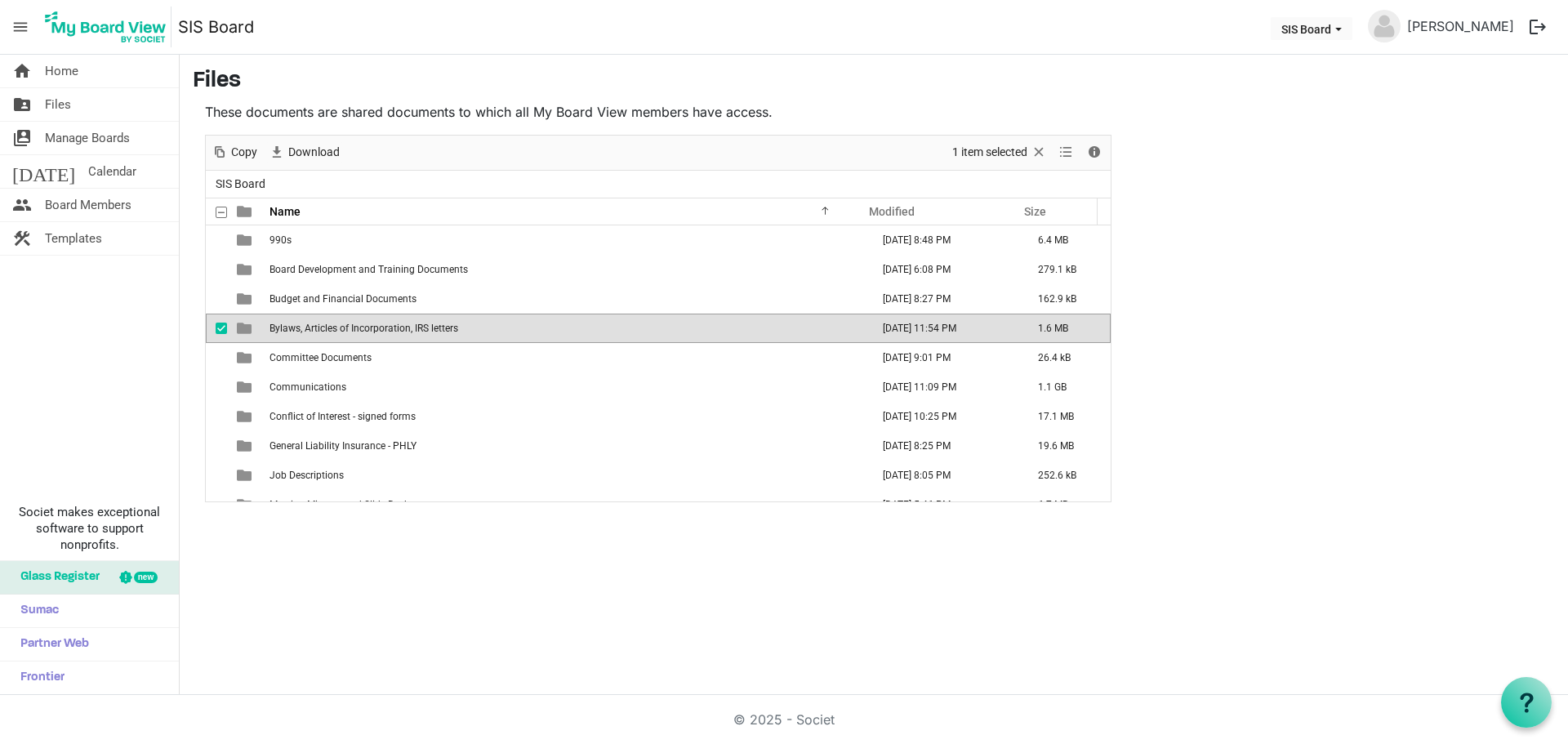
click at [334, 329] on span "Bylaws, Articles of Incorporation, IRS letters" at bounding box center [364, 328] width 189 height 12
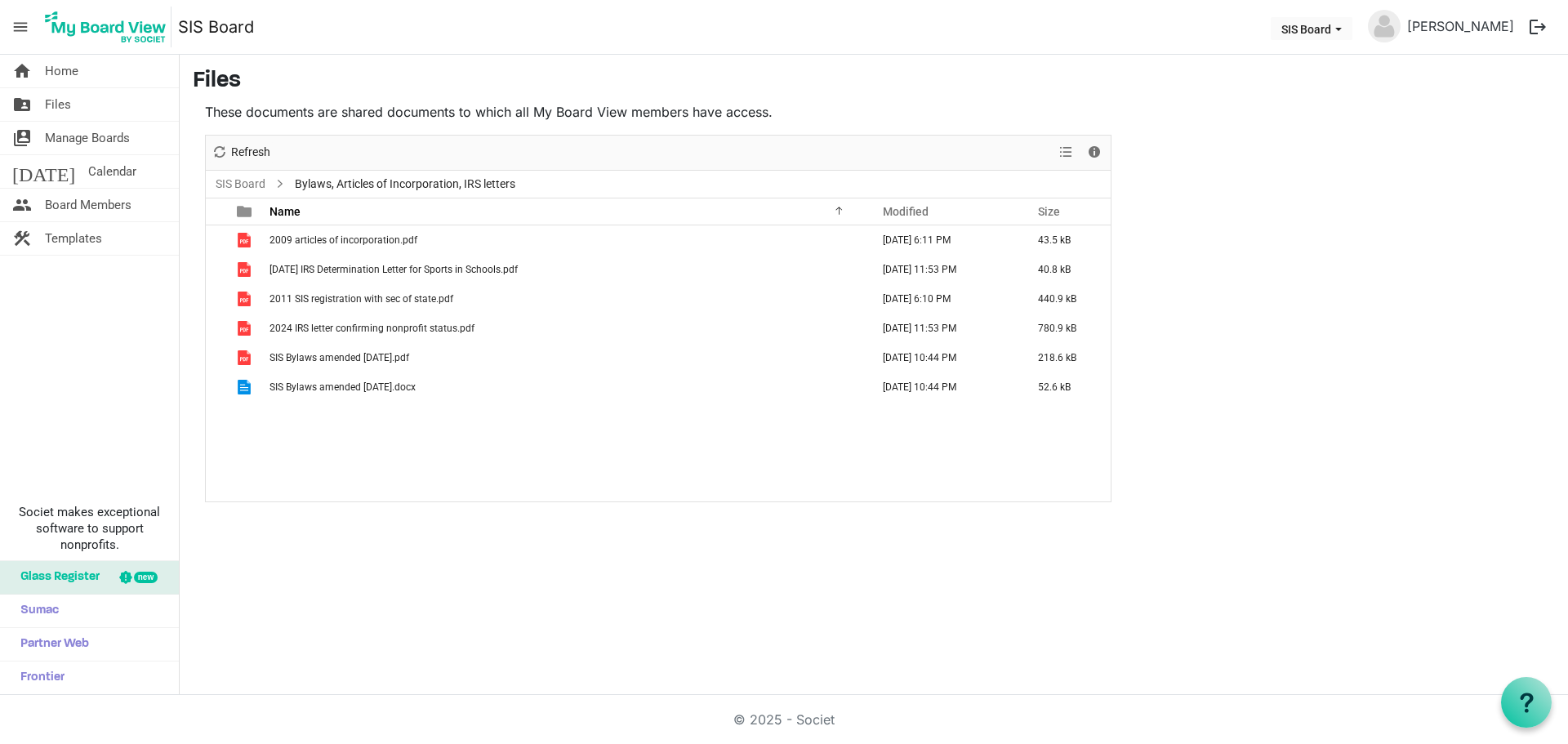
click at [378, 437] on div "2009 articles of incorporation.pdf September 29, 2023 6:11 PM 43.5 kB 2010-08-1…" at bounding box center [657, 363] width 905 height 276
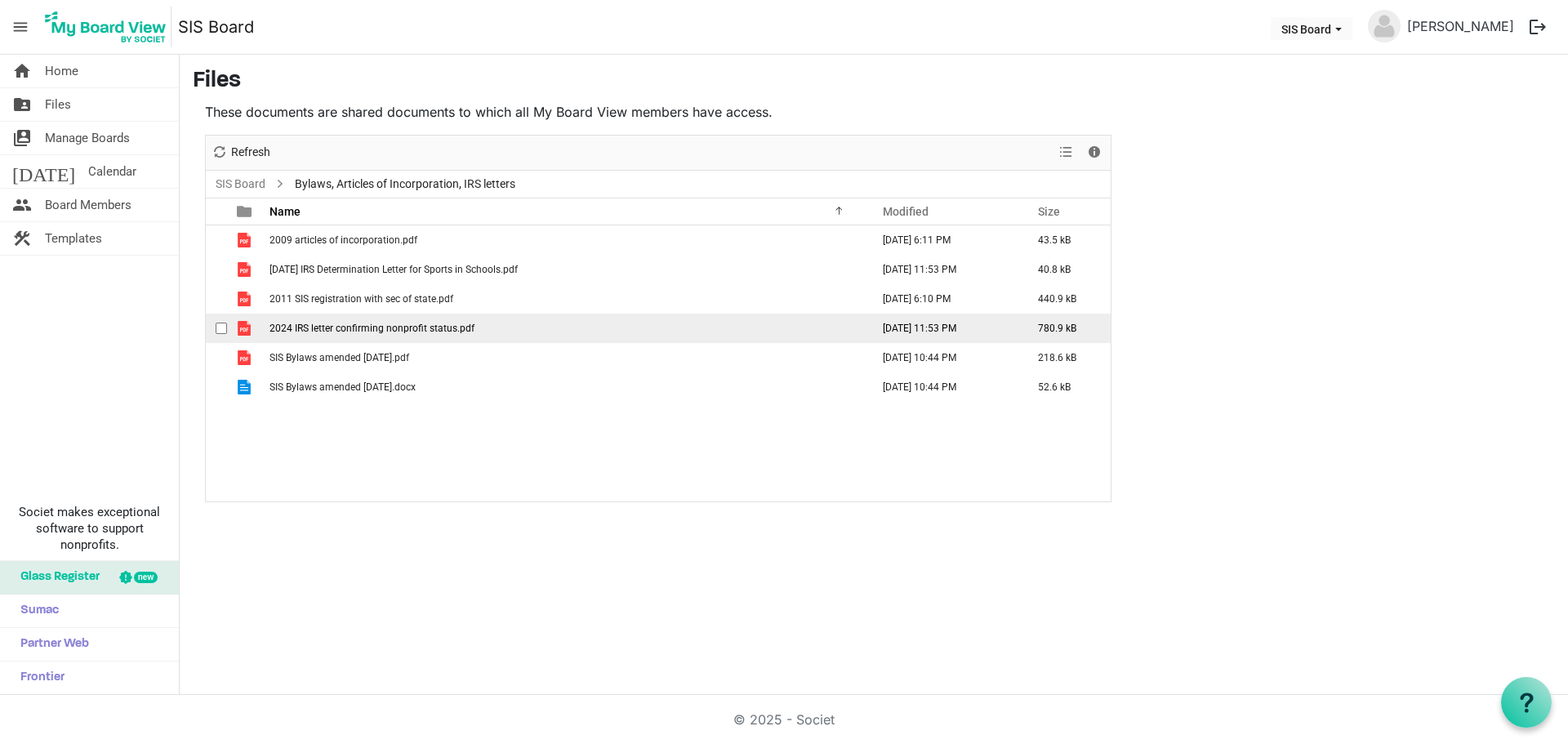
click at [389, 330] on span "2024 IRS letter confirming nonprofit status.pdf" at bounding box center [371, 328] width 205 height 12
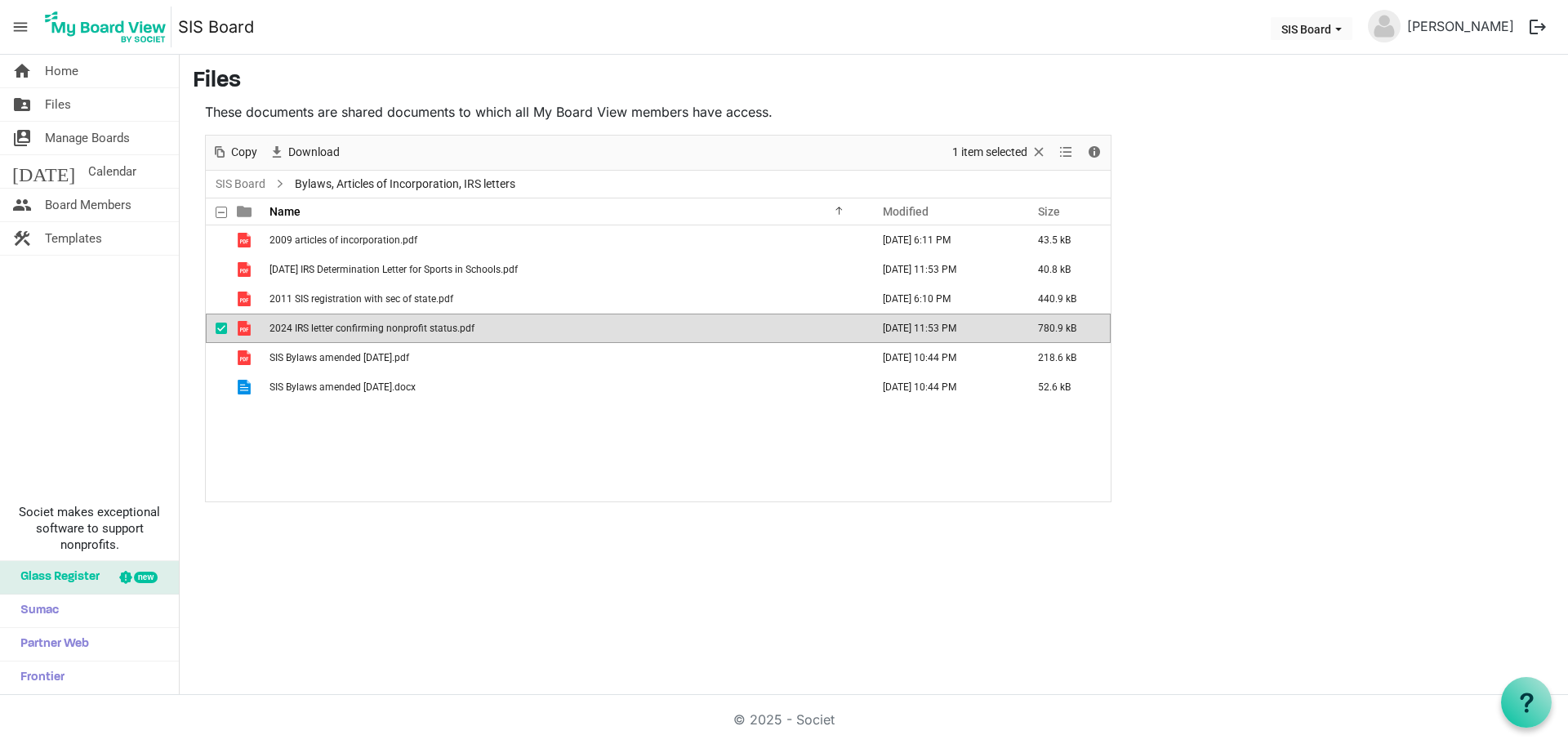
click at [389, 330] on span "2024 IRS letter confirming nonprofit status.pdf" at bounding box center [371, 328] width 205 height 12
click at [454, 425] on div "2009 articles of incorporation.pdf September 29, 2023 6:11 PM 43.5 kB 2010-08-1…" at bounding box center [657, 363] width 905 height 276
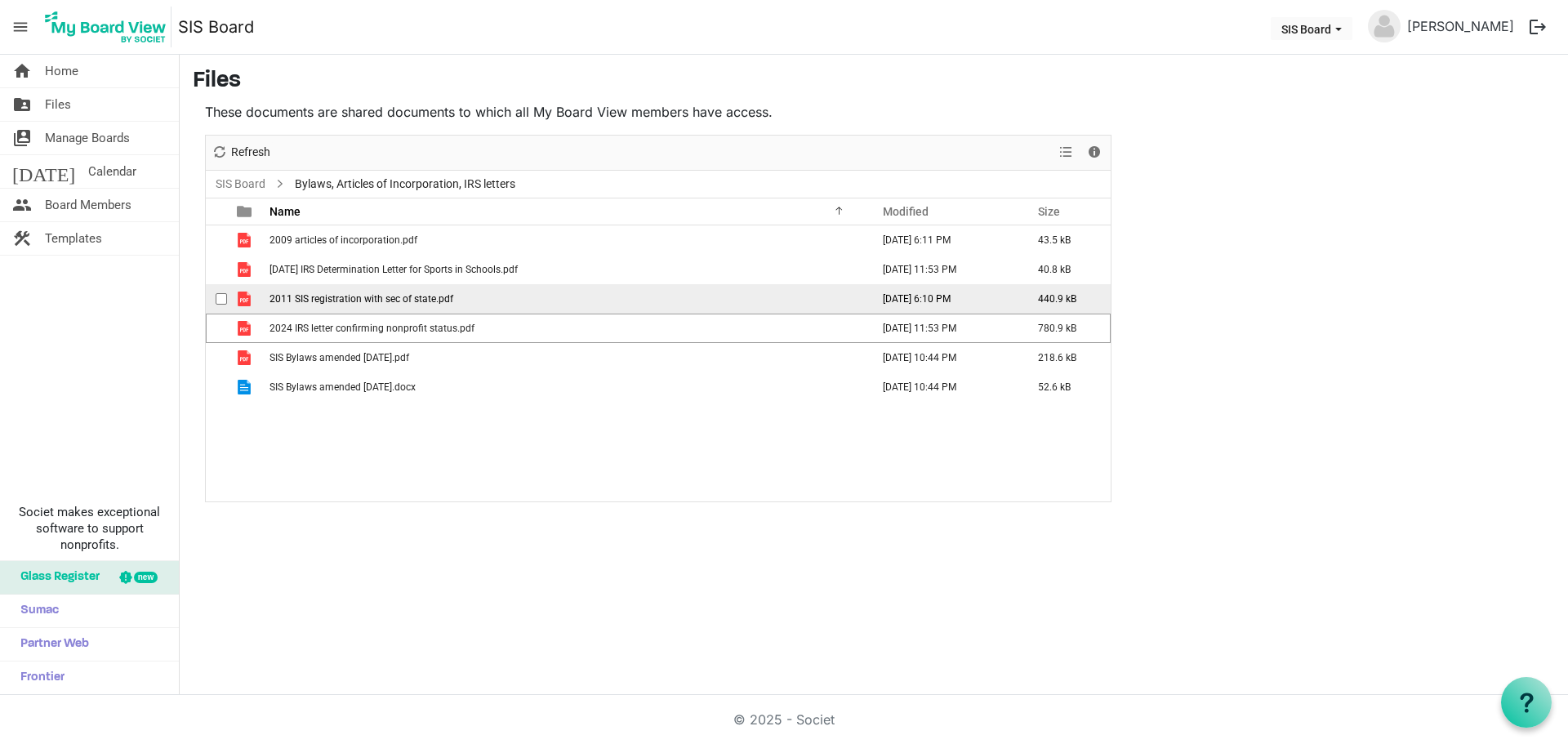
click at [310, 302] on span "2011 SIS registration with sec of state.pdf" at bounding box center [362, 299] width 184 height 12
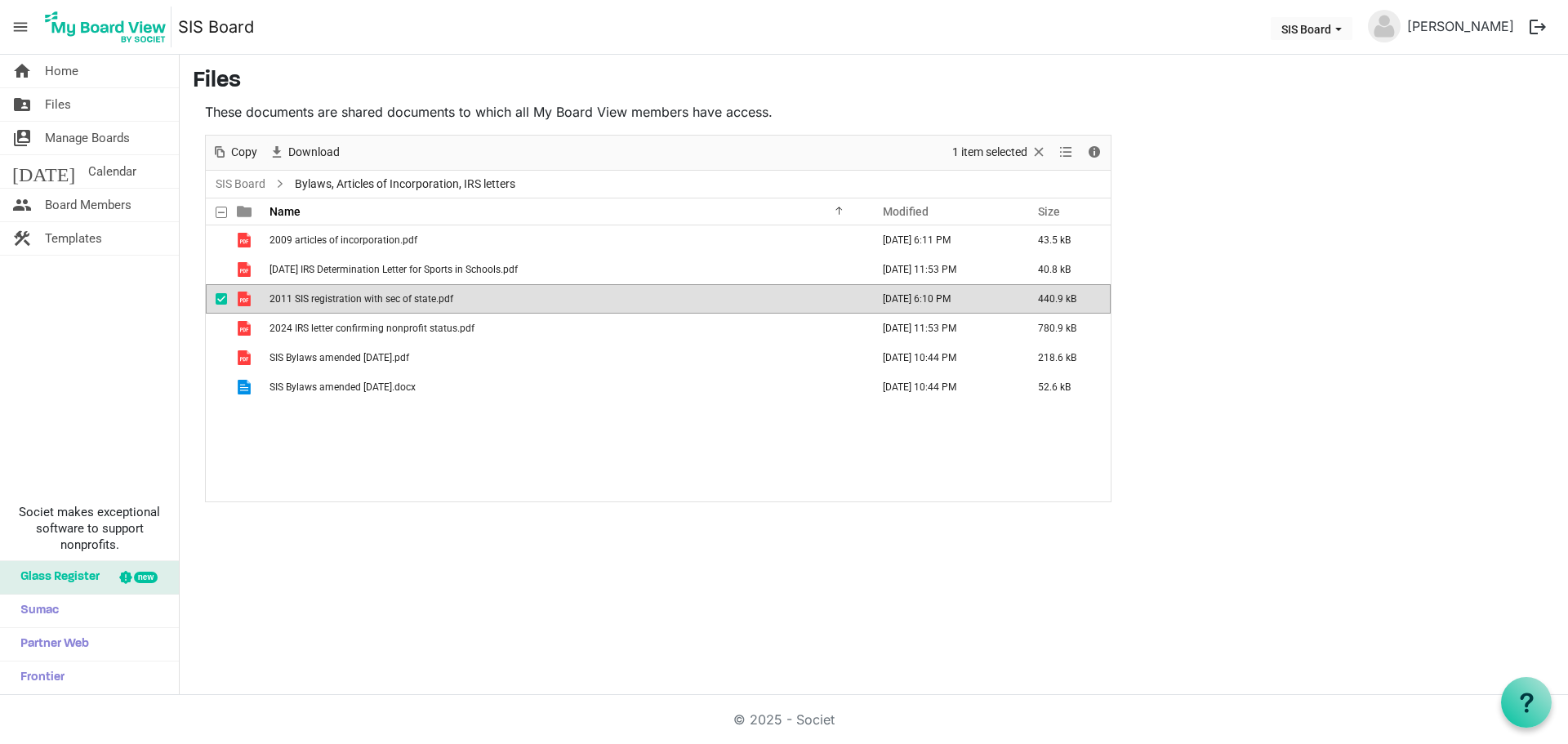
click at [310, 302] on span "2011 SIS registration with sec of state.pdf" at bounding box center [362, 299] width 184 height 12
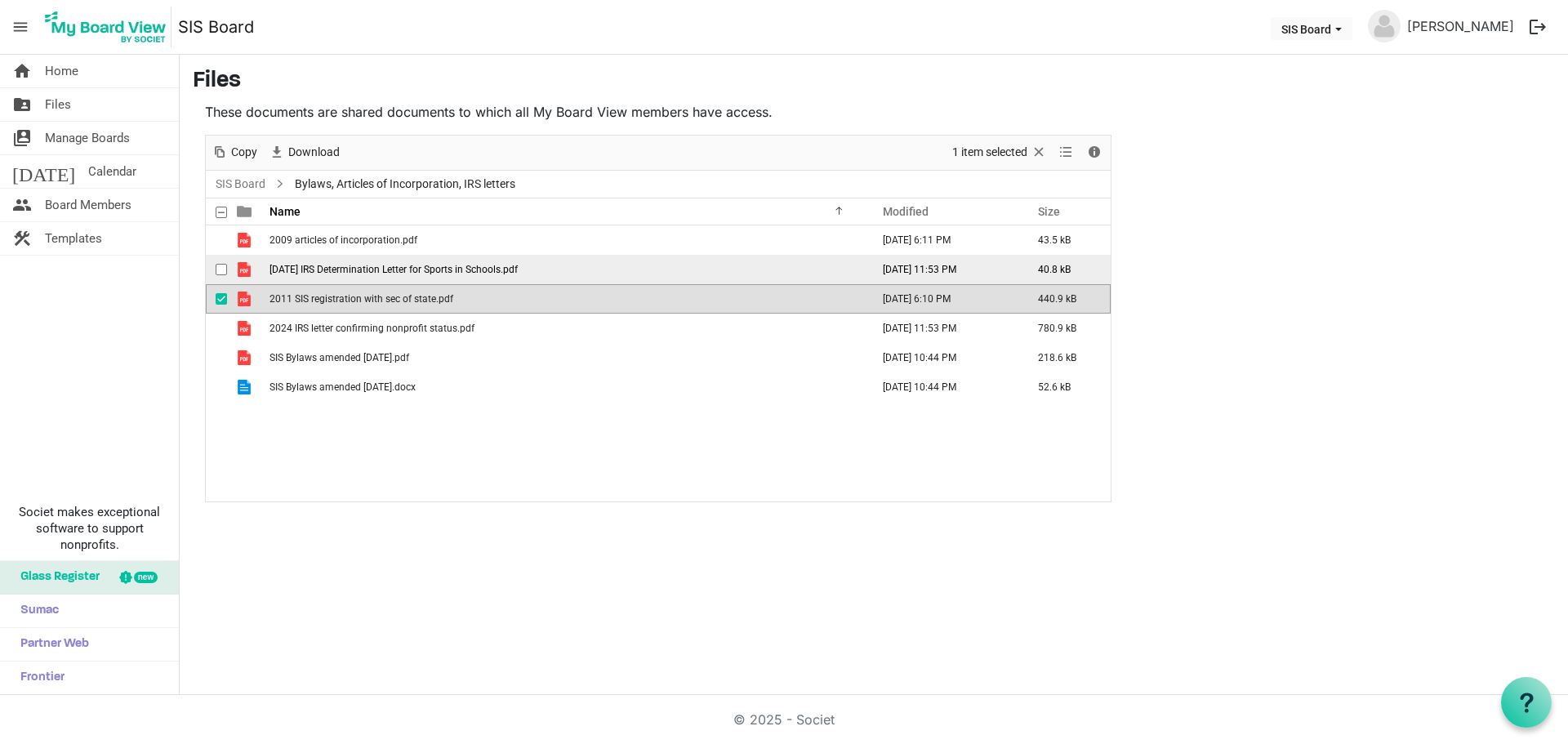
click at [490, 271] on span "2010-08-10 IRS Determination Letter for Sports in Schools.pdf" at bounding box center [394, 270] width 248 height 12
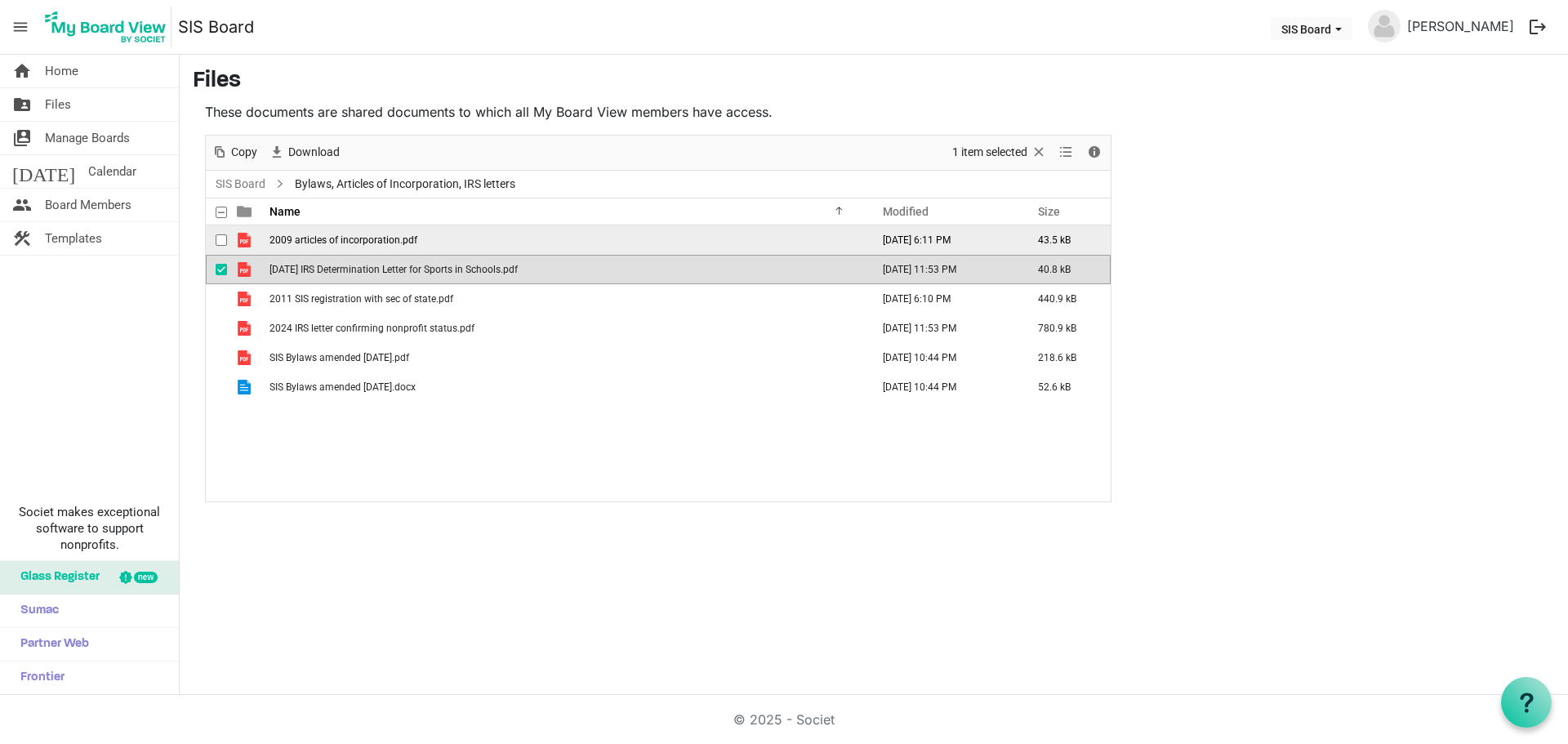
click at [399, 243] on span "2009 articles of incorporation.pdf" at bounding box center [344, 240] width 148 height 12
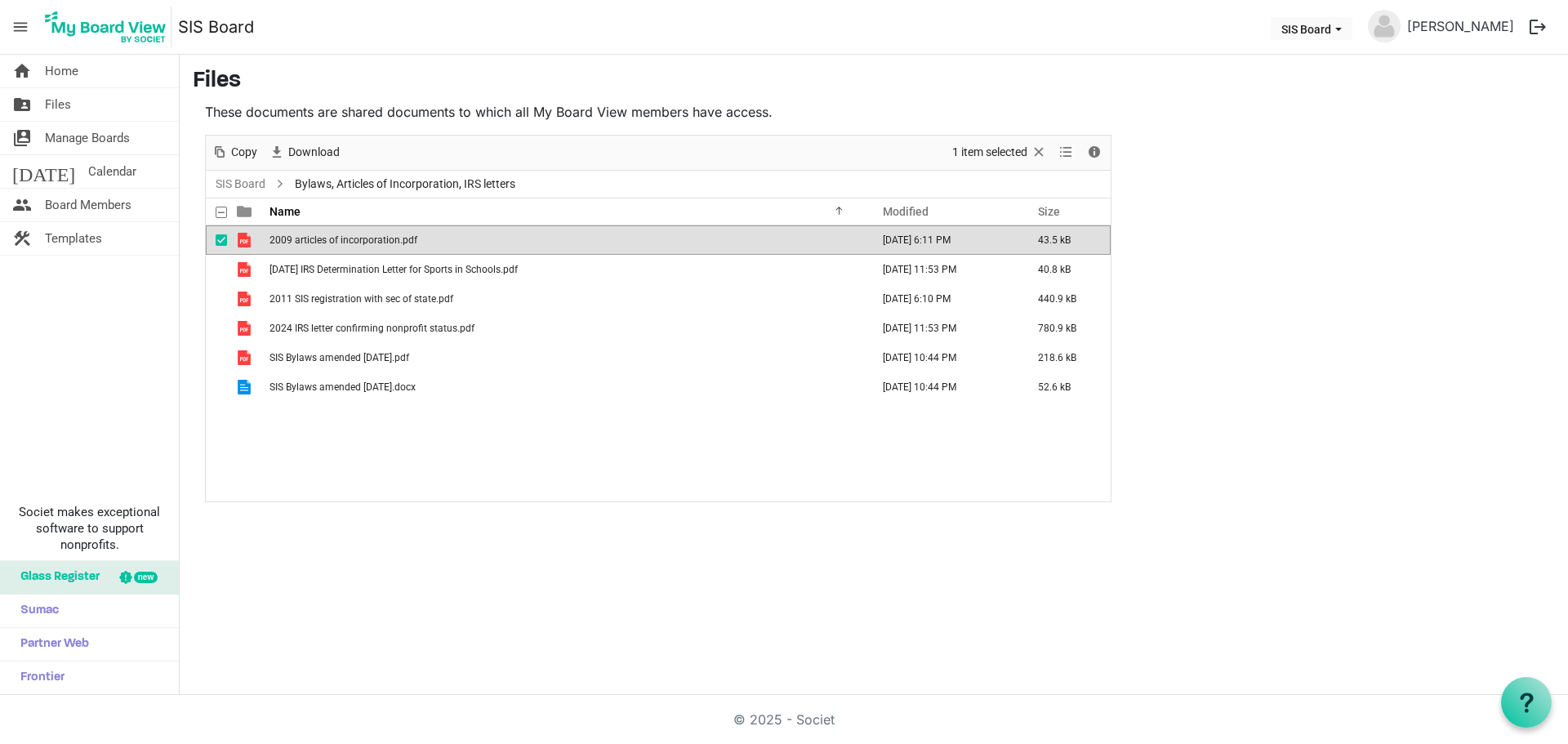
click at [399, 243] on span "2009 articles of incorporation.pdf" at bounding box center [344, 240] width 148 height 12
click at [269, 178] on li "Bylaws, Articles of Incorporation, IRS letters" at bounding box center [394, 184] width 250 height 22
click at [256, 183] on div at bounding box center [657, 318] width 905 height 366
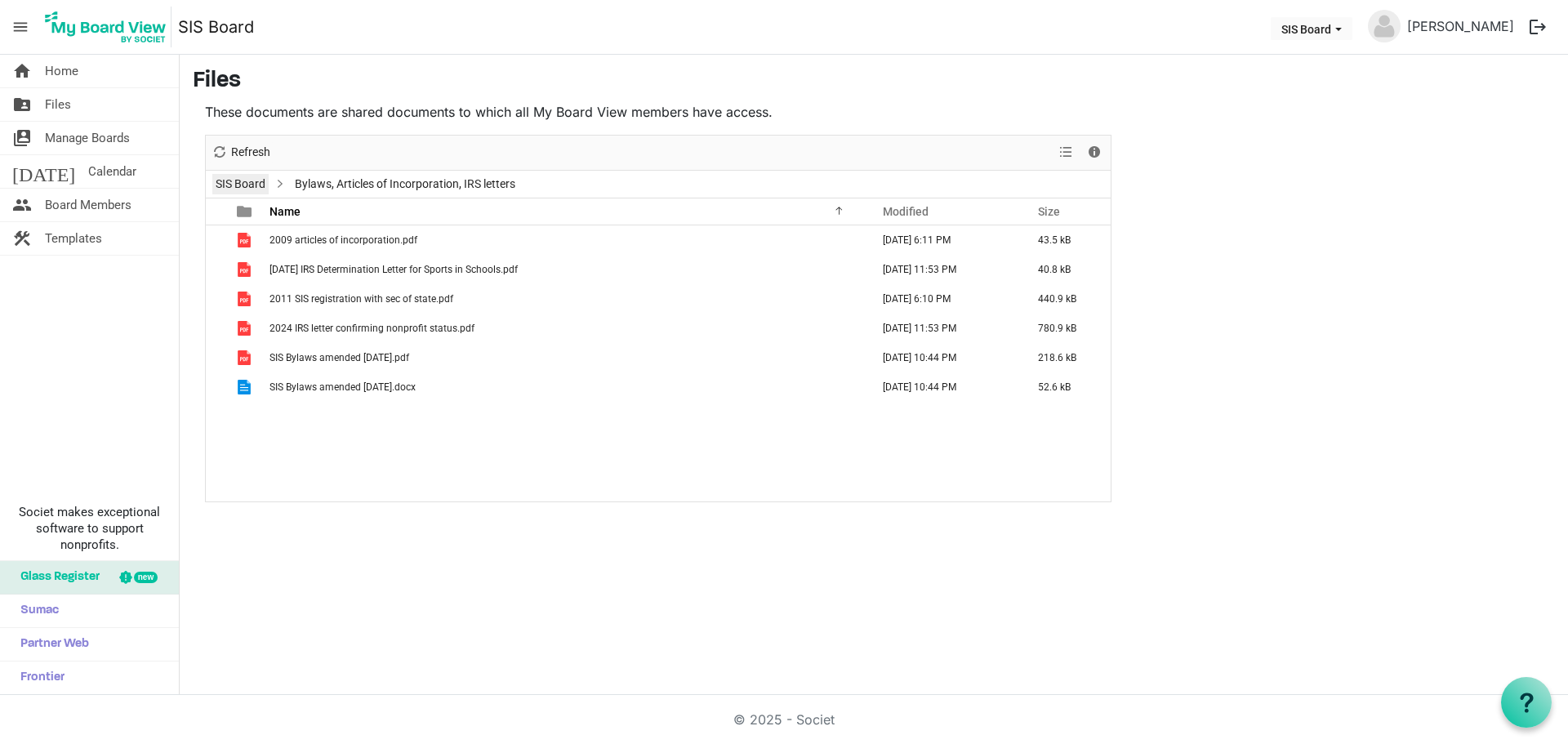
click at [250, 183] on link "SIS Board" at bounding box center [240, 184] width 57 height 21
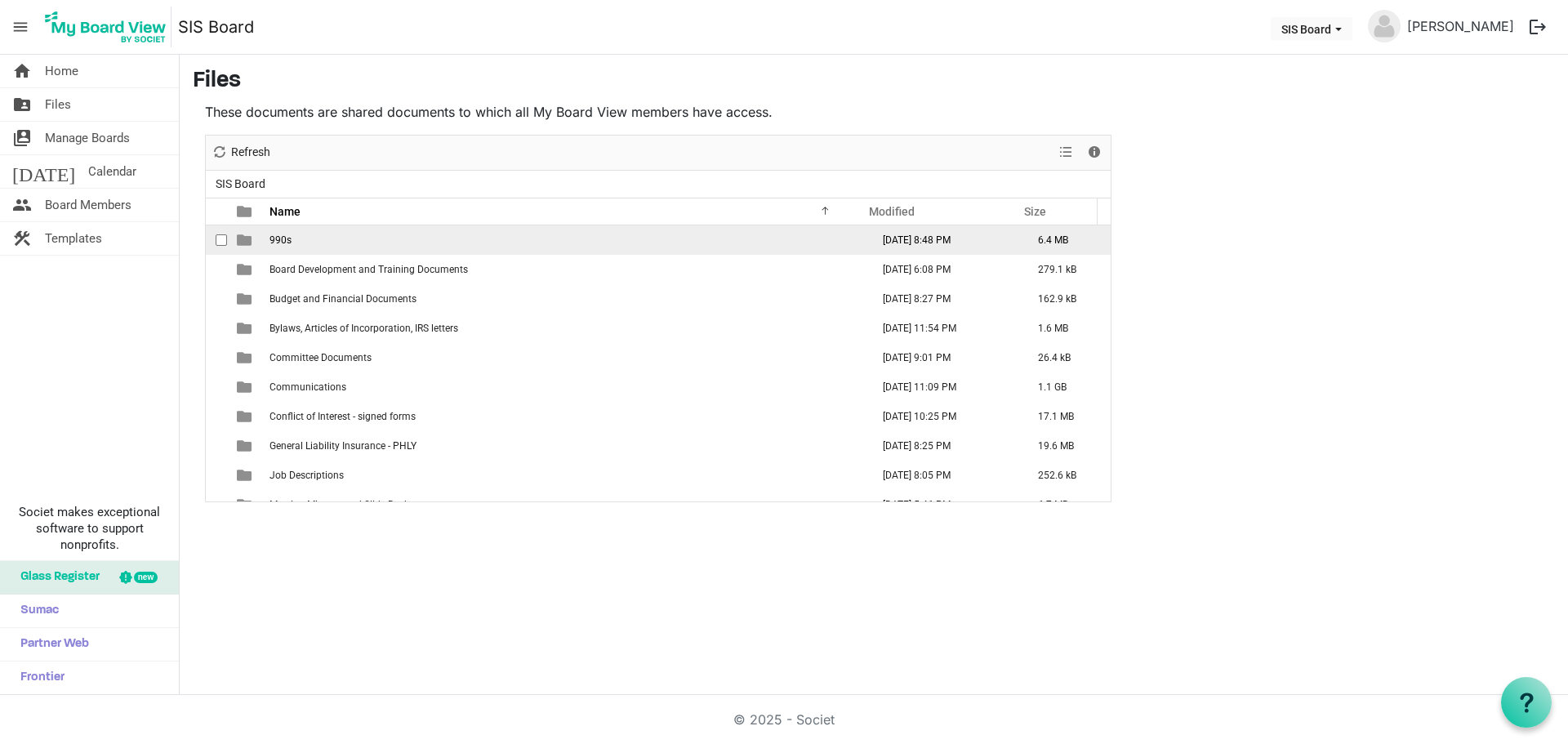
click at [274, 237] on span "990s" at bounding box center [280, 240] width 22 height 12
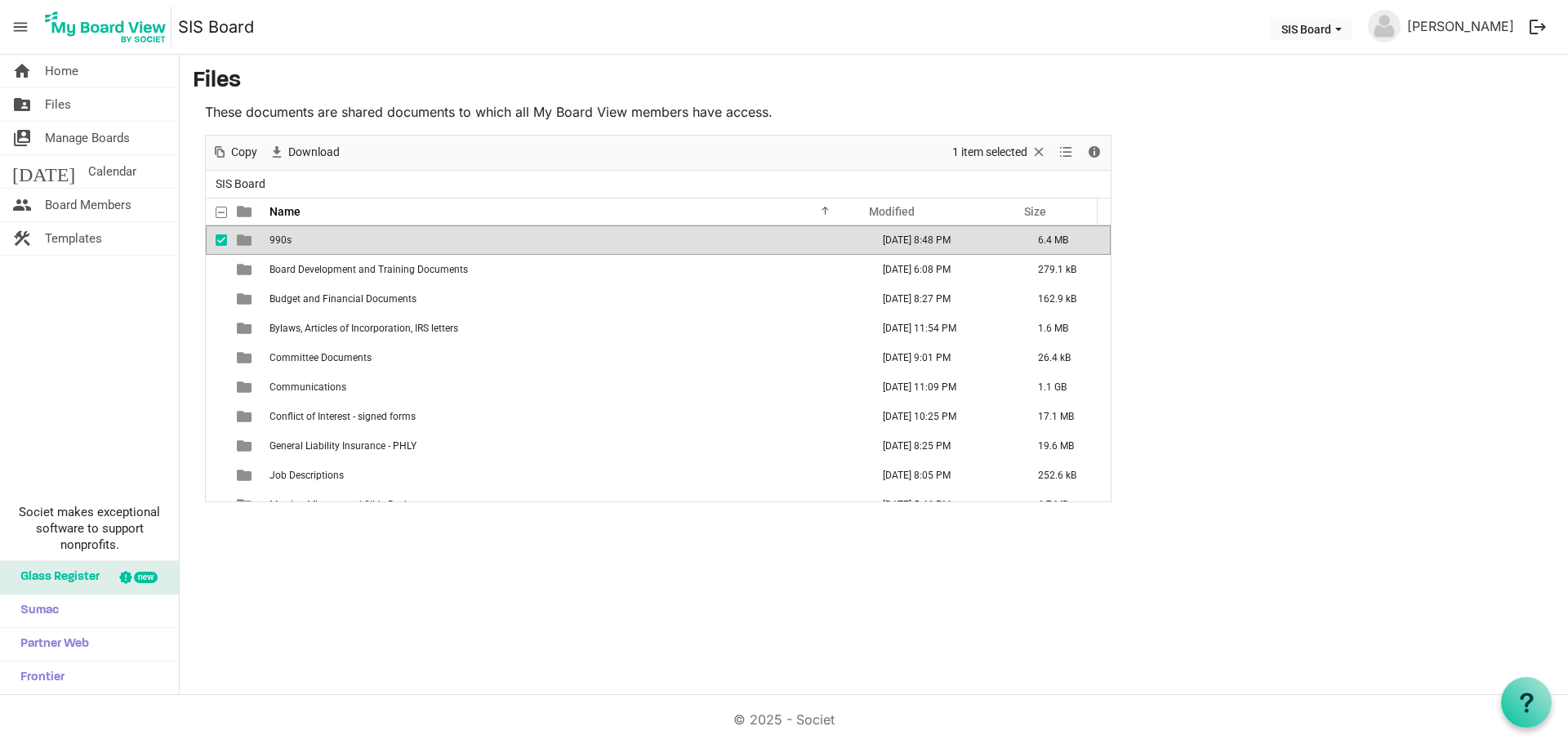
click at [274, 237] on span "990s" at bounding box center [280, 240] width 22 height 12
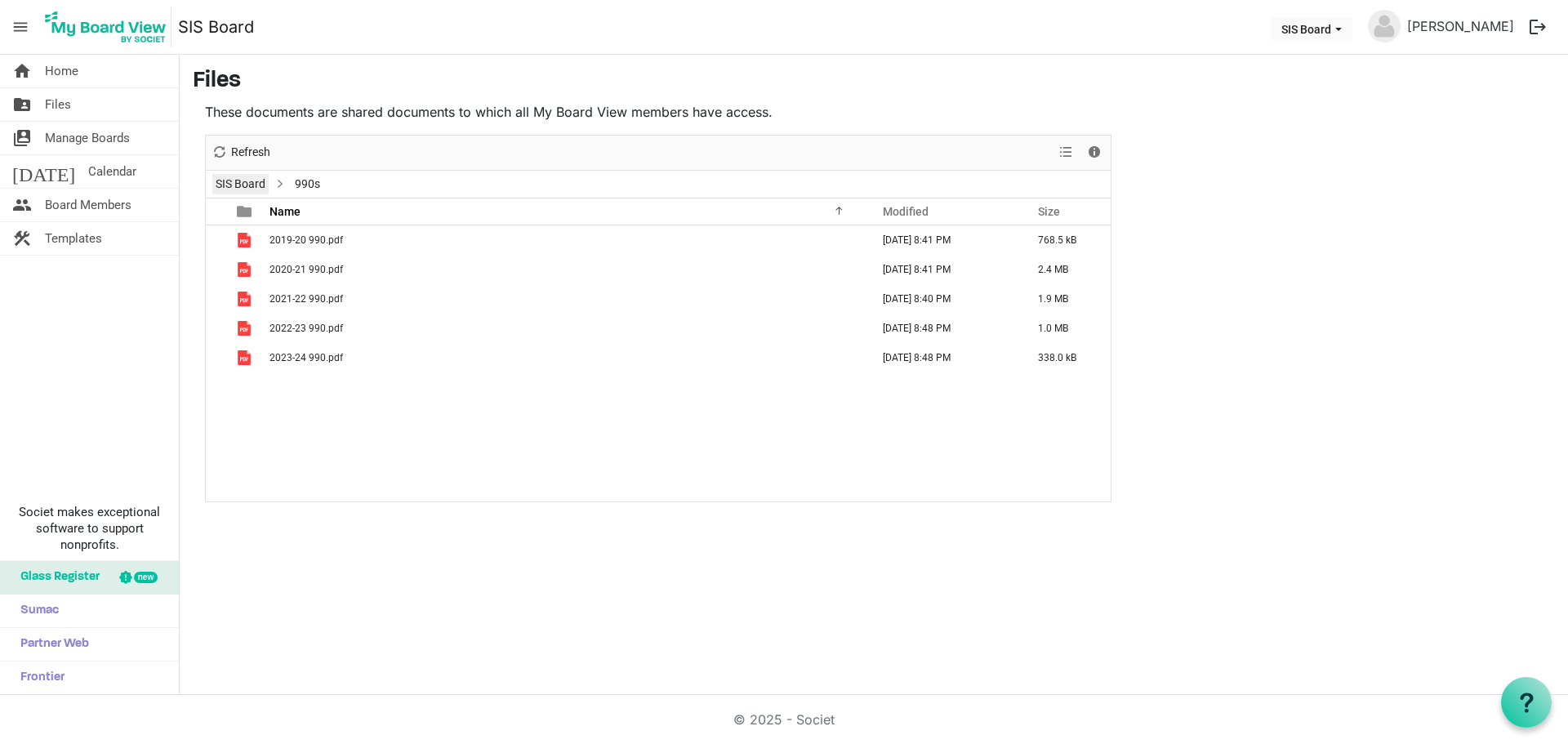
click at [246, 185] on link "SIS Board" at bounding box center [240, 184] width 57 height 21
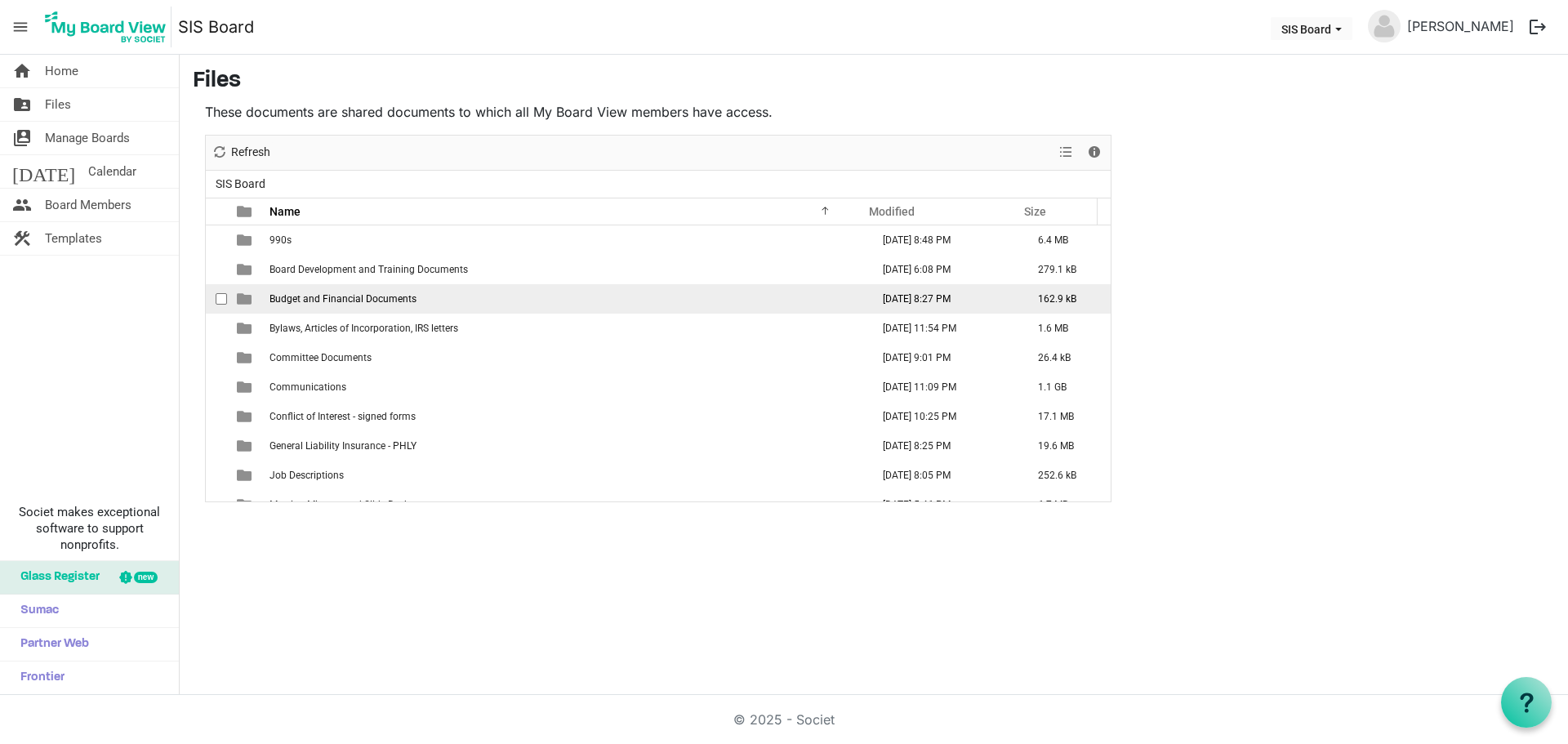
click at [359, 298] on span "Budget and Financial Documents" at bounding box center [343, 299] width 147 height 12
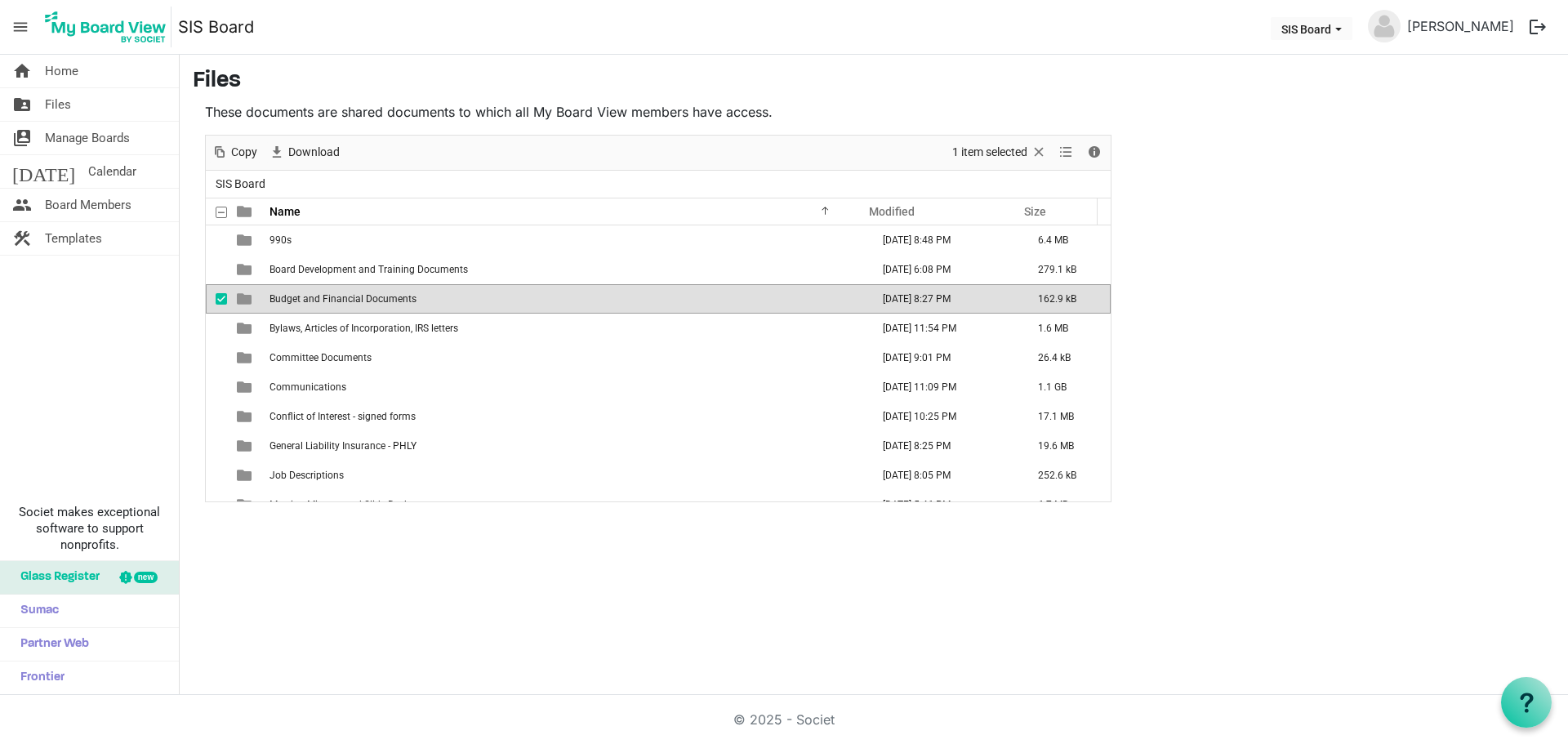
click at [359, 298] on span "Budget and Financial Documents" at bounding box center [343, 299] width 147 height 12
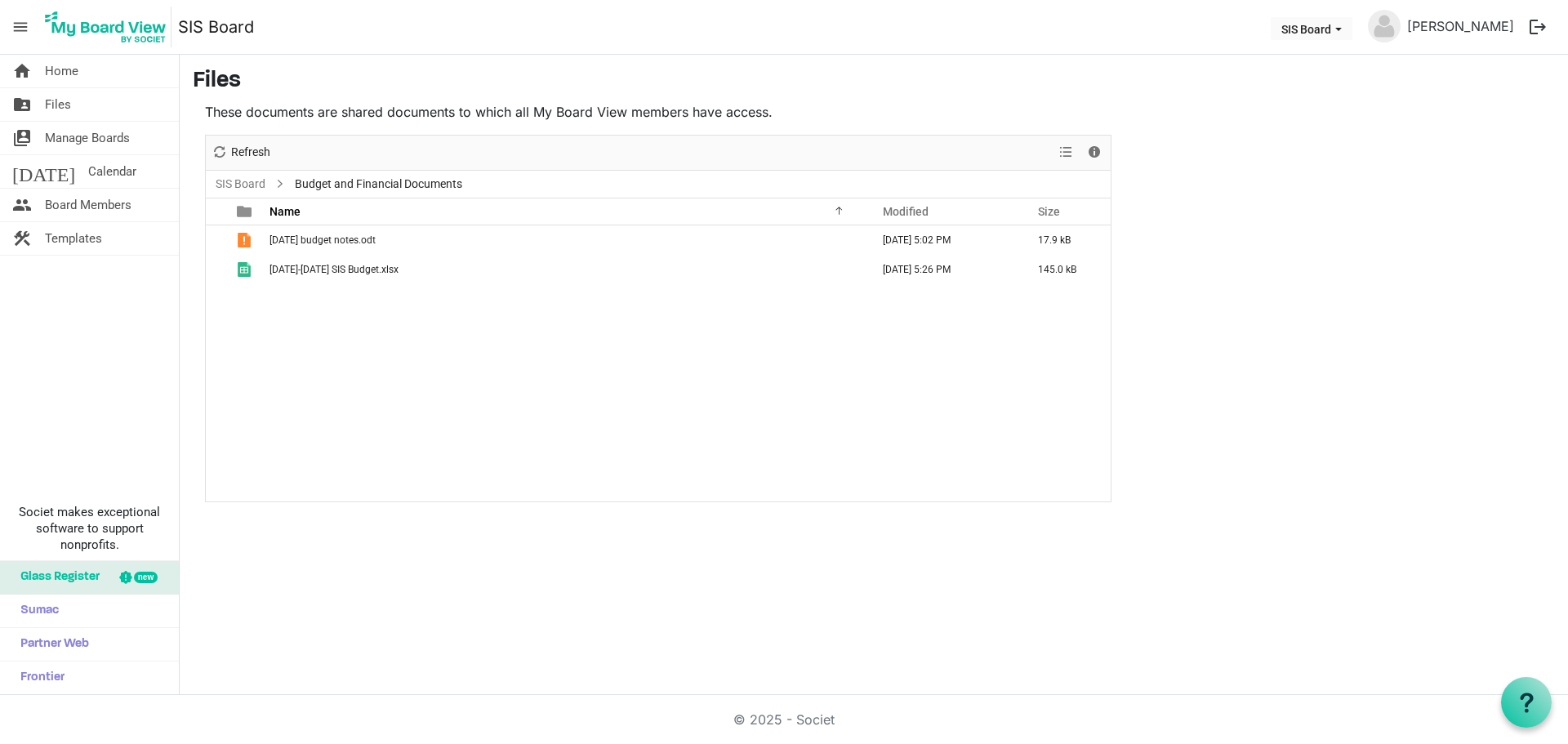
click at [359, 341] on div "[DATE] budget notes.odt [DATE] 5:02 PM 17.9 kB [DATE]-[DATE] SIS Budget.xlsx [D…" at bounding box center [657, 363] width 905 height 276
click at [1067, 157] on span "View dropdownbutton" at bounding box center [1066, 152] width 20 height 21
click at [738, 367] on div "[DATE] budget notes.odt [DATE] 5:02 PM 17.9 kB [DATE]-[DATE] SIS Budget.xlsx [D…" at bounding box center [657, 363] width 905 height 276
click at [423, 400] on div "[DATE] budget notes.odt [DATE] 5:02 PM 17.9 kB [DATE]-[DATE] SIS Budget.xlsx [D…" at bounding box center [657, 363] width 905 height 276
click at [350, 358] on div "[DATE] budget notes.odt [DATE] 5:02 PM 17.9 kB [DATE]-[DATE] SIS Budget.xlsx [D…" at bounding box center [657, 363] width 905 height 276
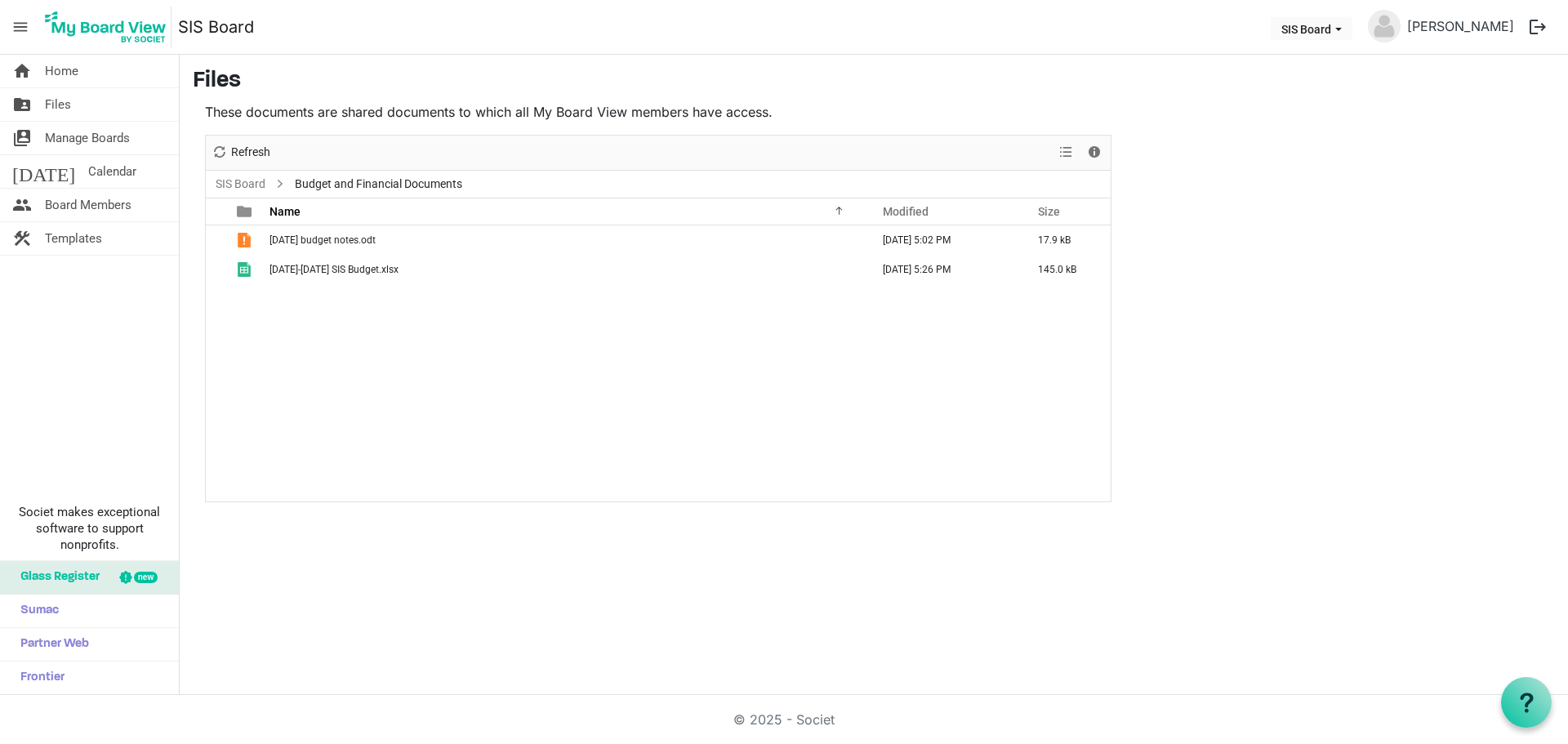
click at [267, 351] on div "[DATE] budget notes.odt [DATE] 5:02 PM 17.9 kB [DATE]-[DATE] SIS Budget.xlsx [D…" at bounding box center [657, 363] width 905 height 276
click at [238, 182] on link "SIS Board" at bounding box center [240, 184] width 57 height 21
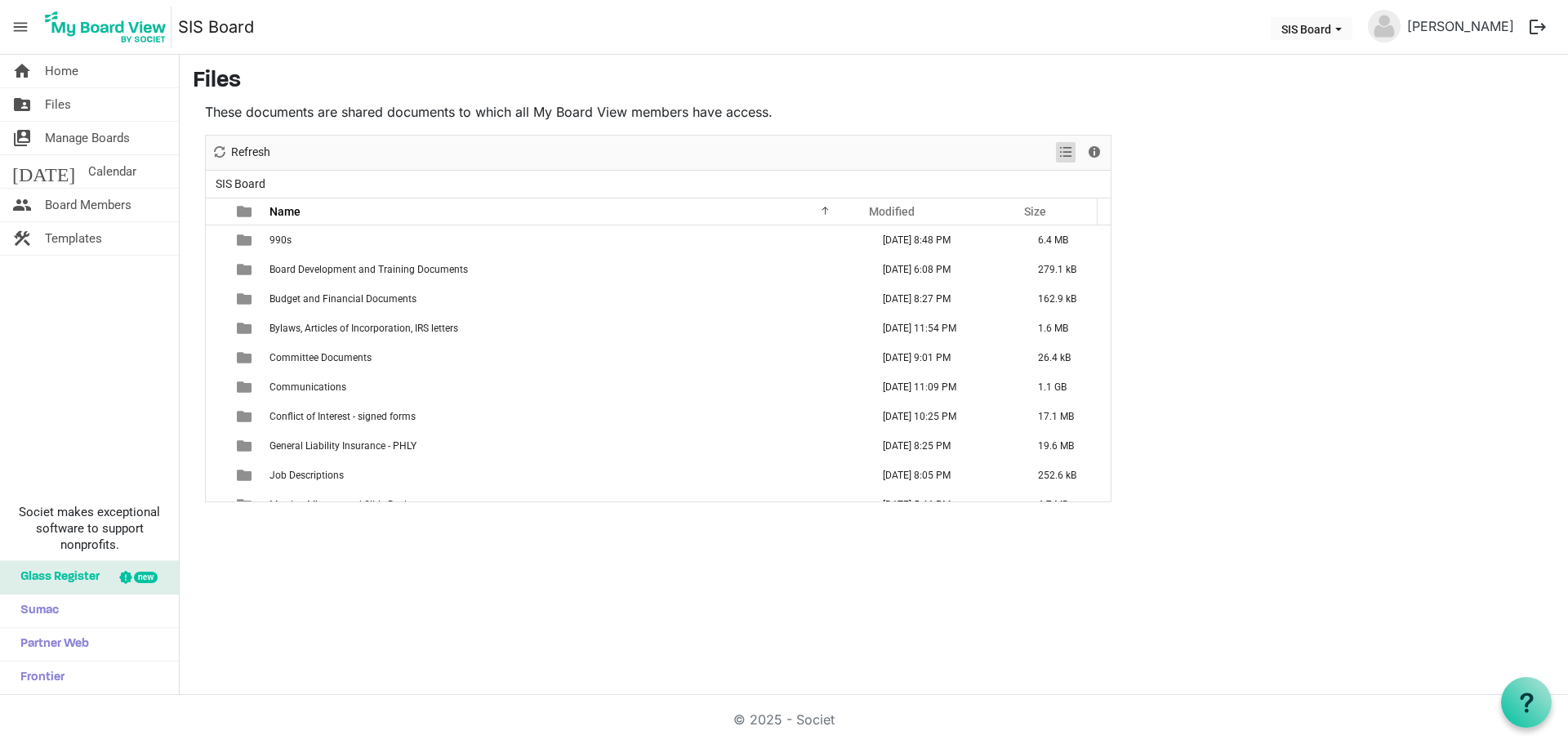
click at [1071, 154] on span "View dropdownbutton" at bounding box center [1066, 152] width 20 height 21
click at [1452, 178] on main "Files These documents are shared documents to which all My Board View members h…" at bounding box center [874, 285] width 1388 height 460
click at [91, 108] on link "folder_shared Files" at bounding box center [90, 104] width 179 height 33
click at [322, 295] on span "Budget and Financial Documents" at bounding box center [343, 299] width 147 height 12
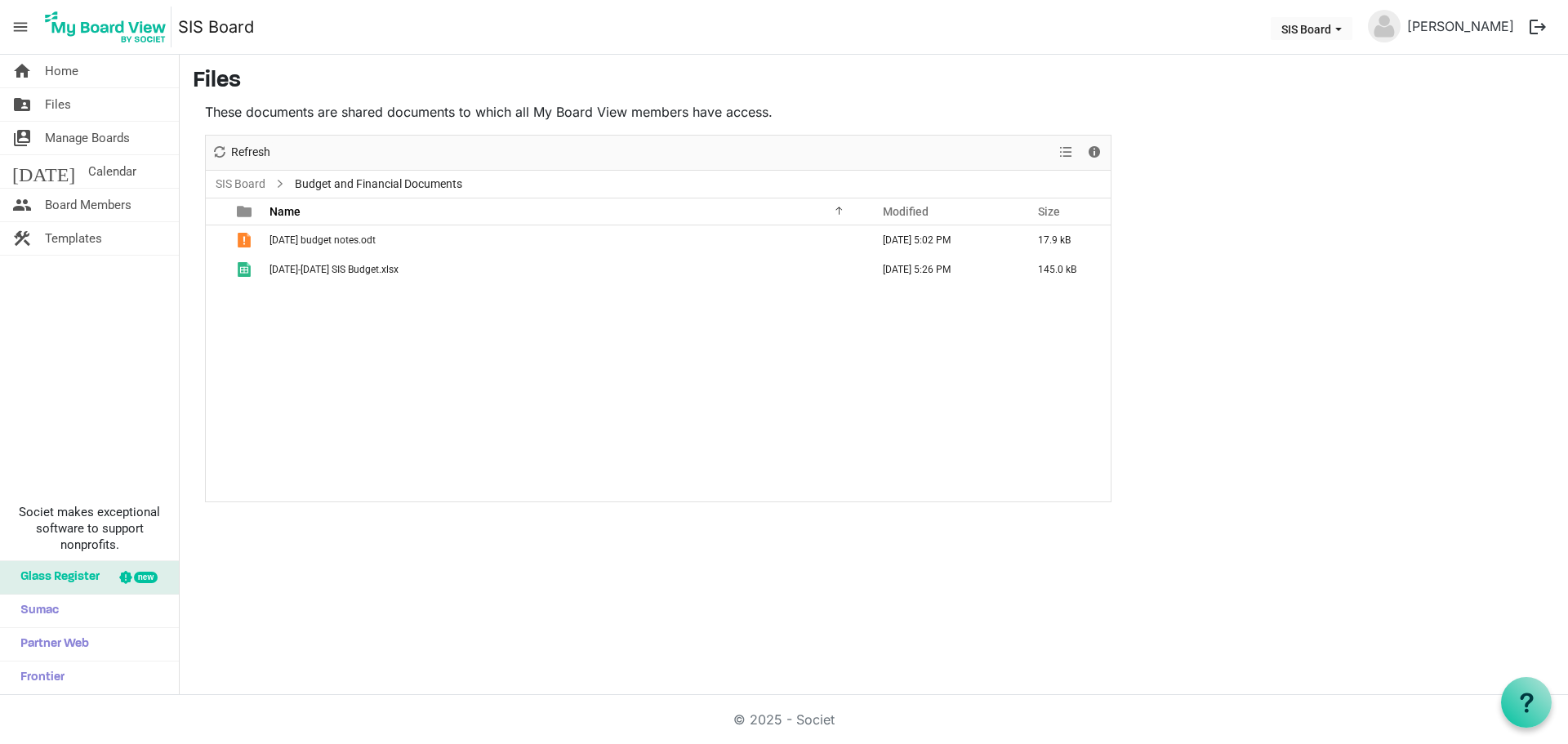
click at [385, 334] on div "[DATE] budget notes.odt [DATE] 5:02 PM 17.9 kB [DATE]-[DATE] SIS Budget.xlsx [D…" at bounding box center [657, 363] width 905 height 276
click at [297, 320] on div "[DATE] budget notes.odt [DATE] 5:02 PM 17.9 kB [DATE]-[DATE] SIS Budget.xlsx [D…" at bounding box center [657, 363] width 905 height 276
click at [267, 312] on div "[DATE] budget notes.odt [DATE] 5:02 PM 17.9 kB [DATE]-[DATE] SIS Budget.xlsx [D…" at bounding box center [657, 363] width 905 height 276
click at [1093, 157] on span "Details" at bounding box center [1094, 152] width 20 height 21
click at [1093, 157] on div at bounding box center [657, 318] width 905 height 366
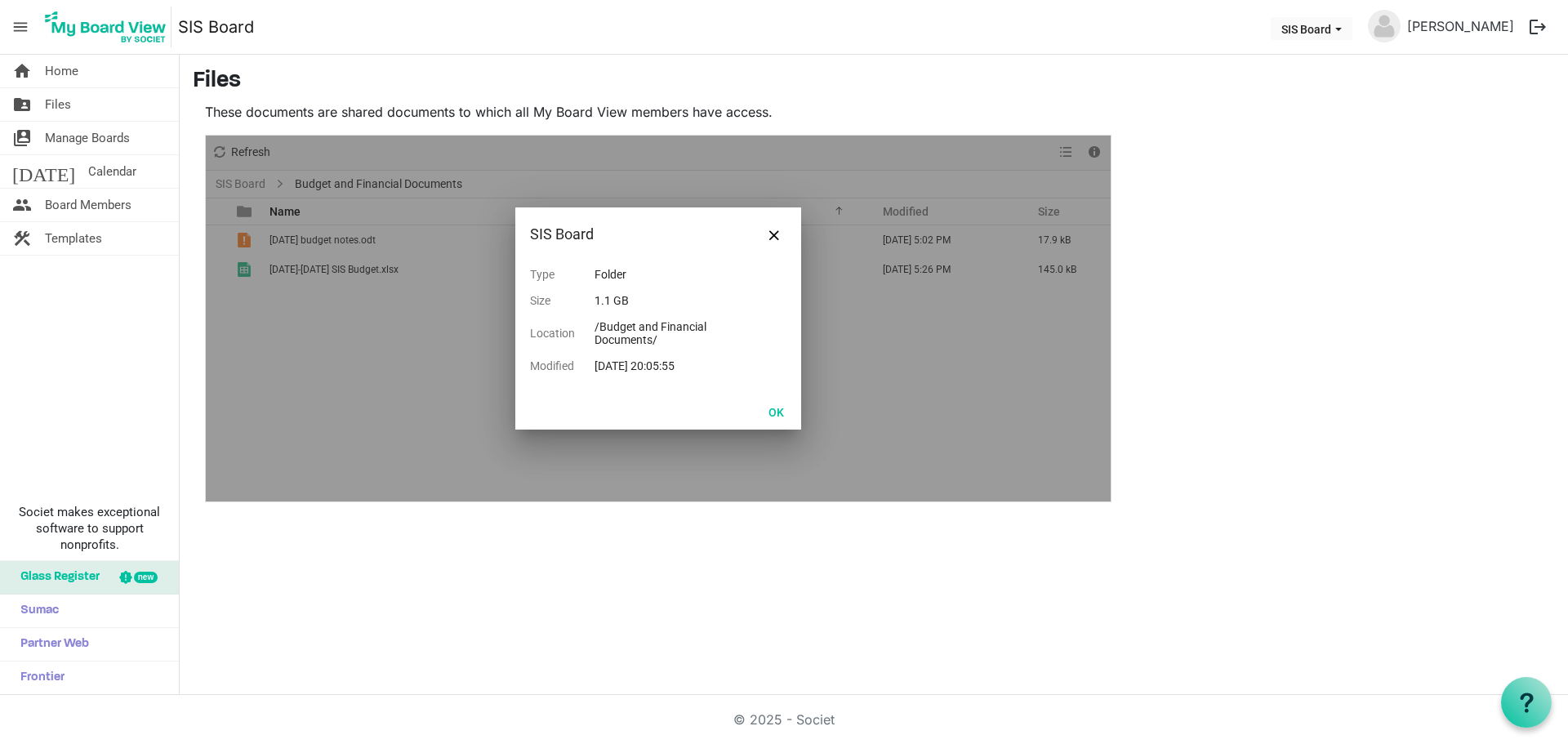
click at [785, 222] on div "SIS Board" at bounding box center [658, 234] width 286 height 54
click at [781, 231] on button "Close" at bounding box center [774, 234] width 25 height 25
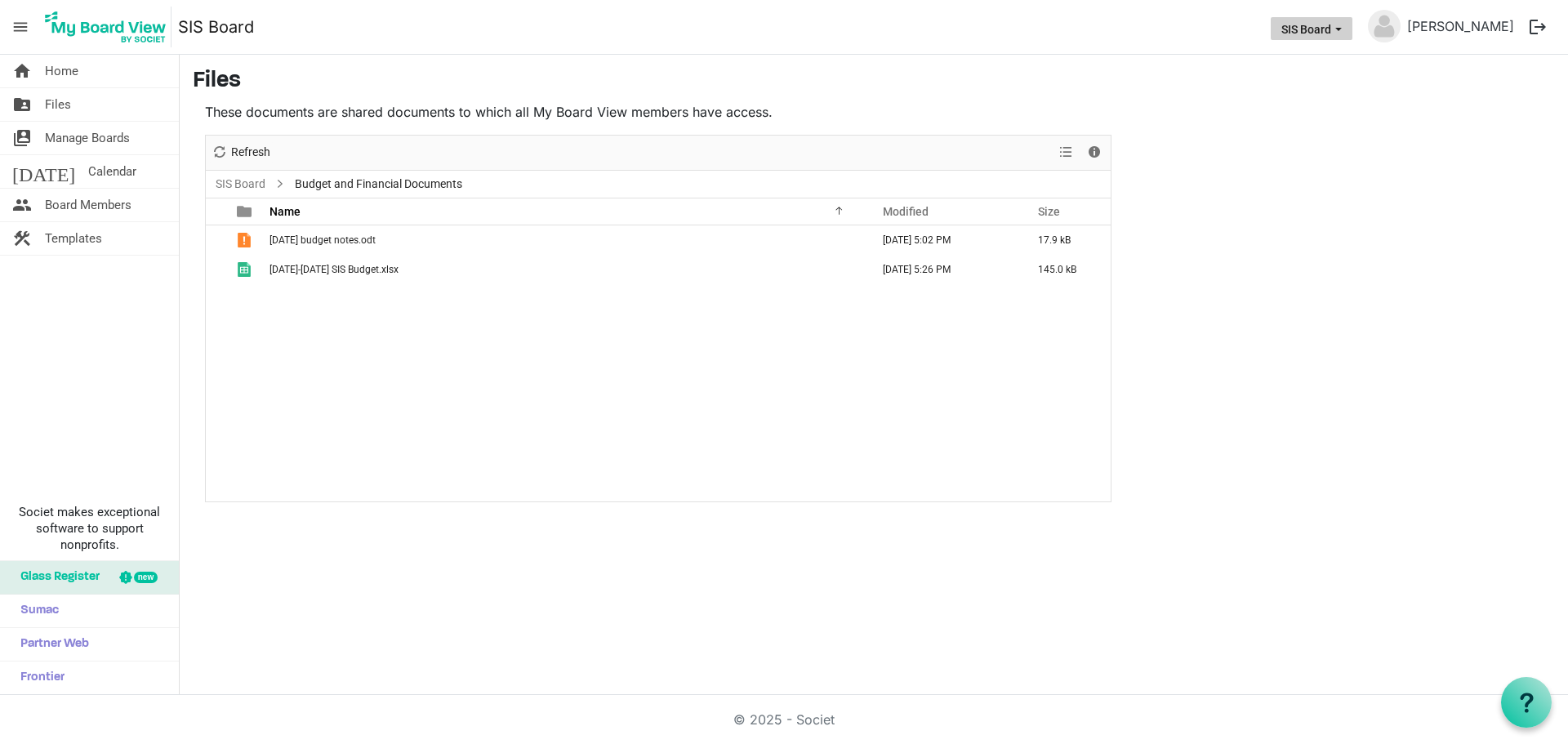
click at [1314, 36] on button "SIS Board" at bounding box center [1311, 29] width 81 height 23
click at [1448, 34] on link "[PERSON_NAME]" at bounding box center [1460, 26] width 120 height 33
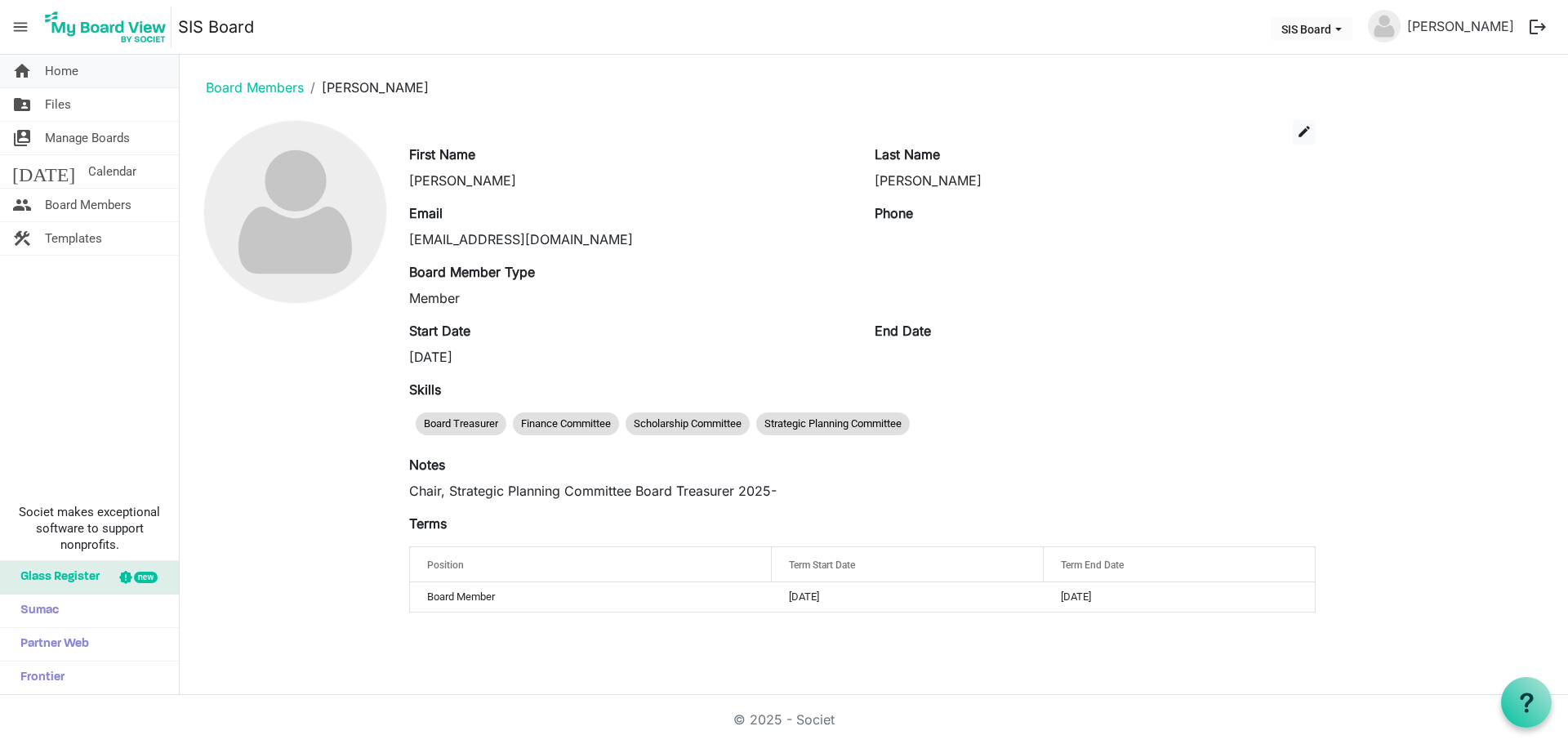
click at [66, 75] on span "Home" at bounding box center [62, 72] width 34 height 33
